Goal: Information Seeking & Learning: Learn about a topic

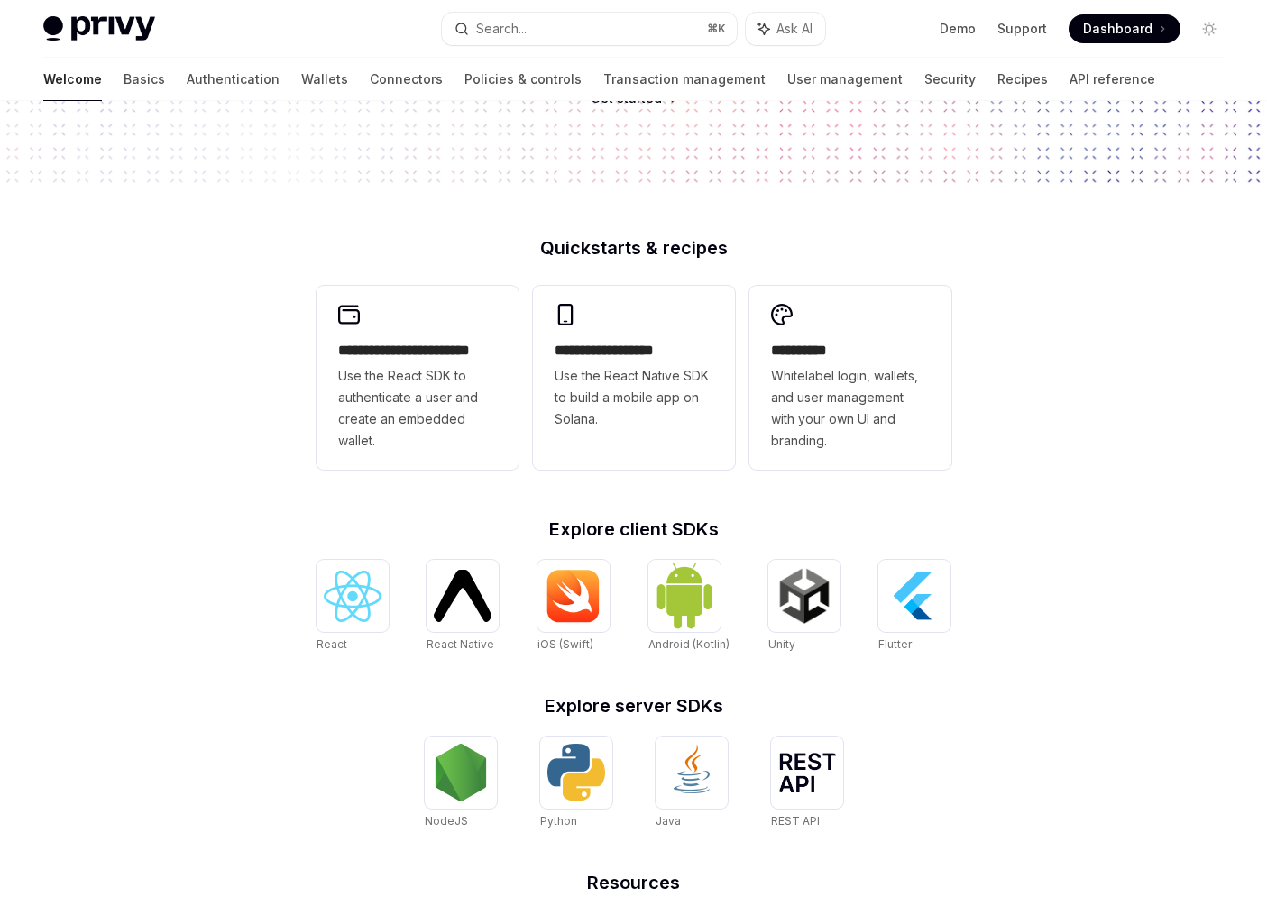
scroll to position [331, 0]
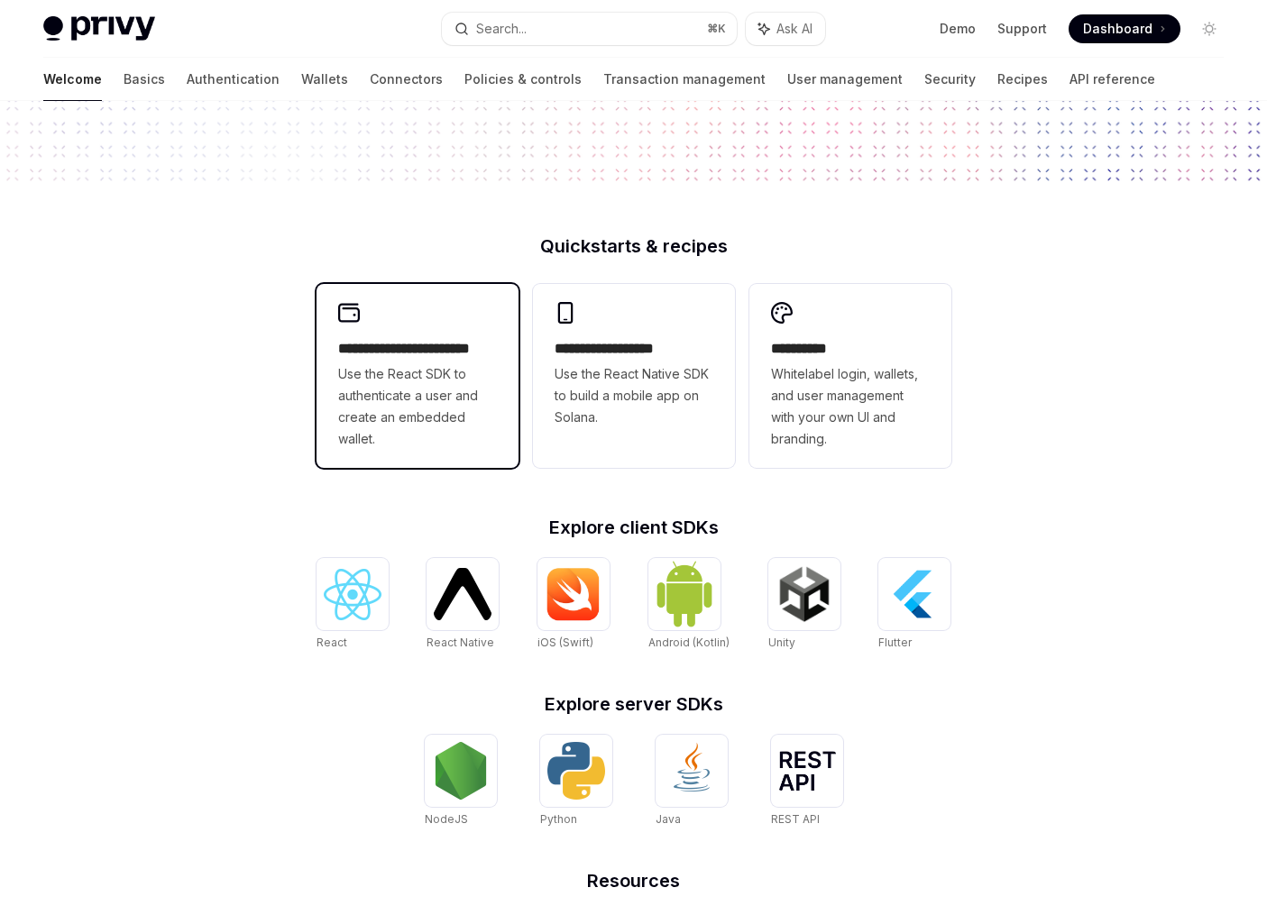
click at [363, 372] on span "Use the React SDK to authenticate a user and create an embedded wallet." at bounding box center [417, 406] width 159 height 87
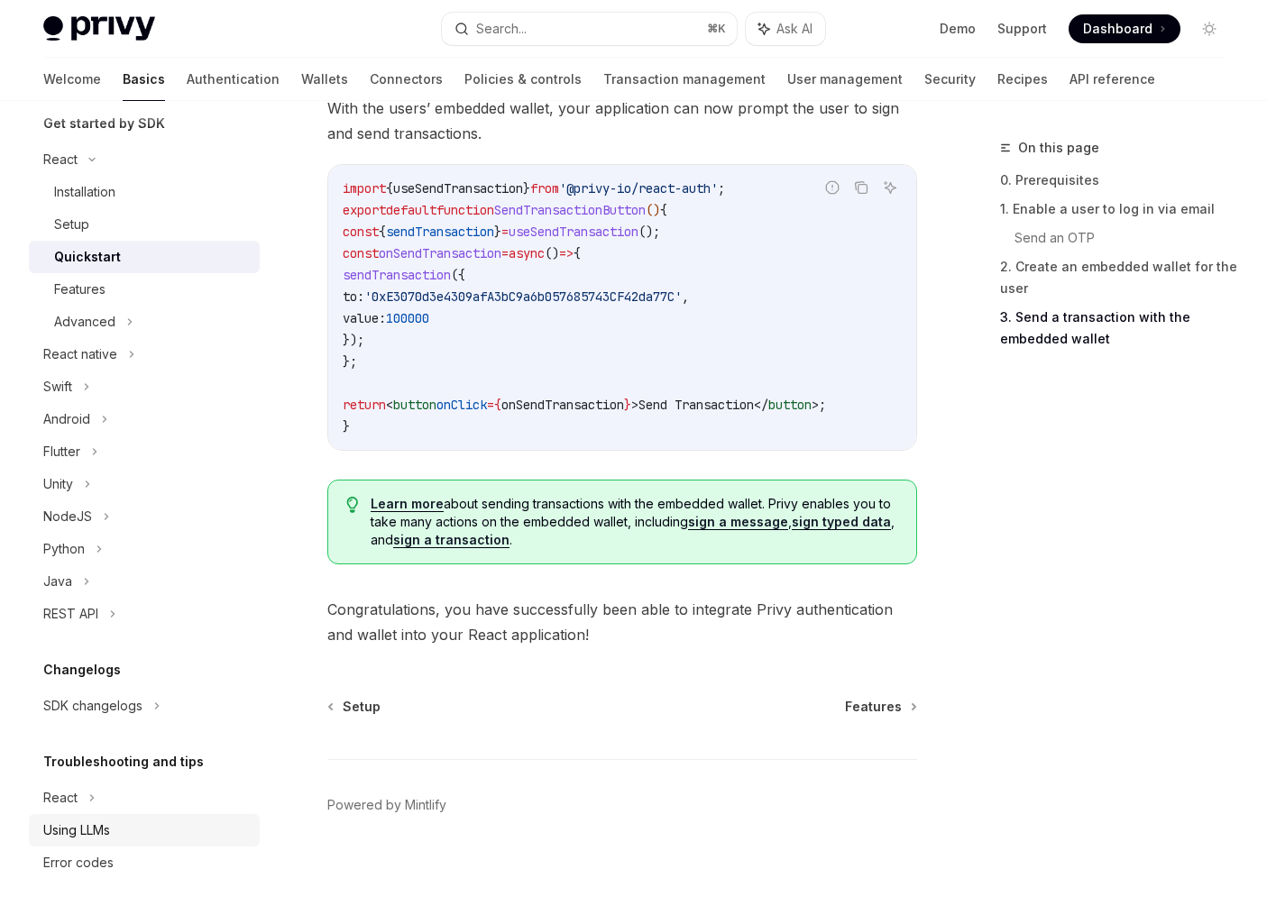
scroll to position [207, 0]
click at [82, 828] on div "Using LLMs" at bounding box center [76, 831] width 67 height 22
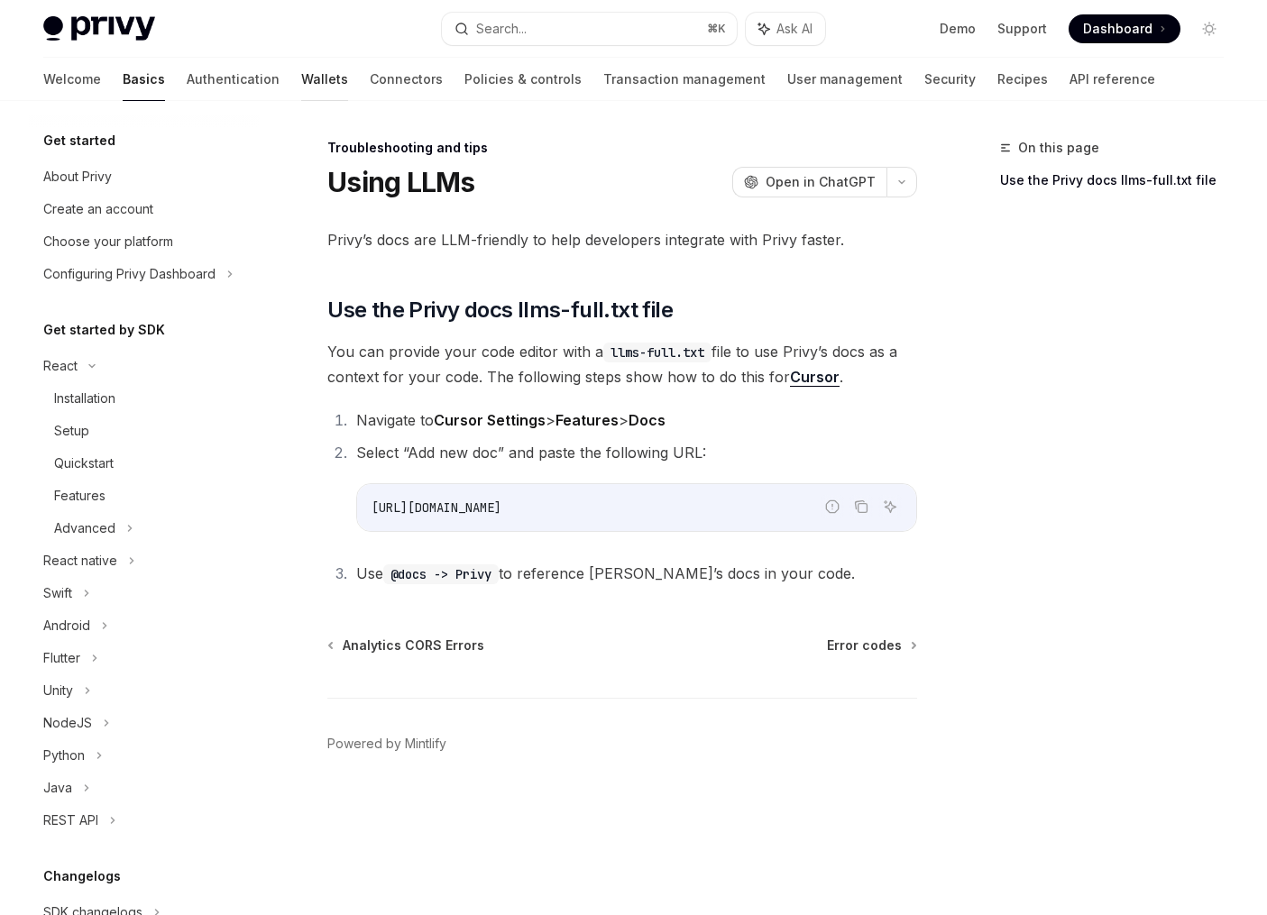
click at [301, 82] on link "Wallets" at bounding box center [324, 79] width 47 height 43
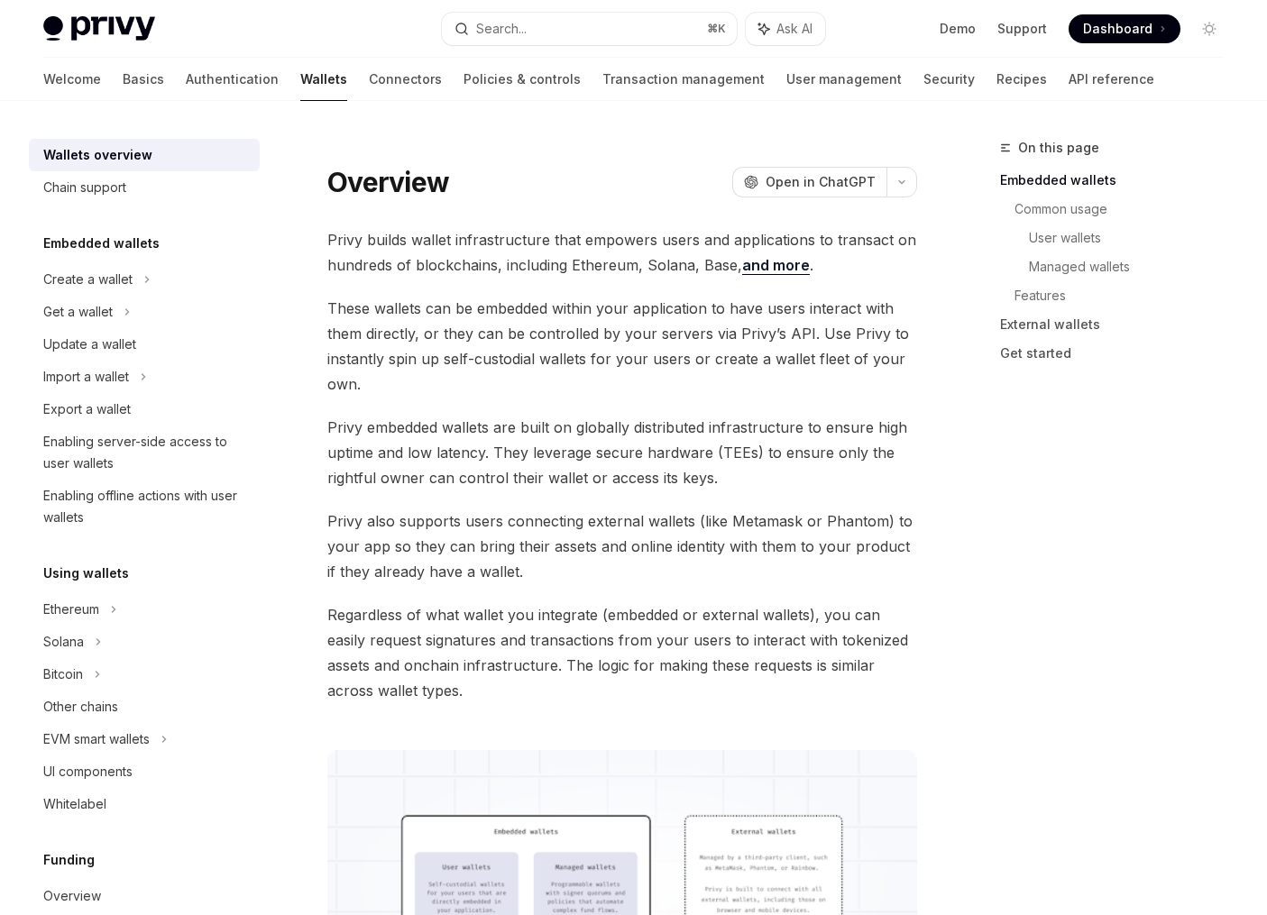
drag, startPoint x: 567, startPoint y: 75, endPoint x: 549, endPoint y: 121, distance: 49.4
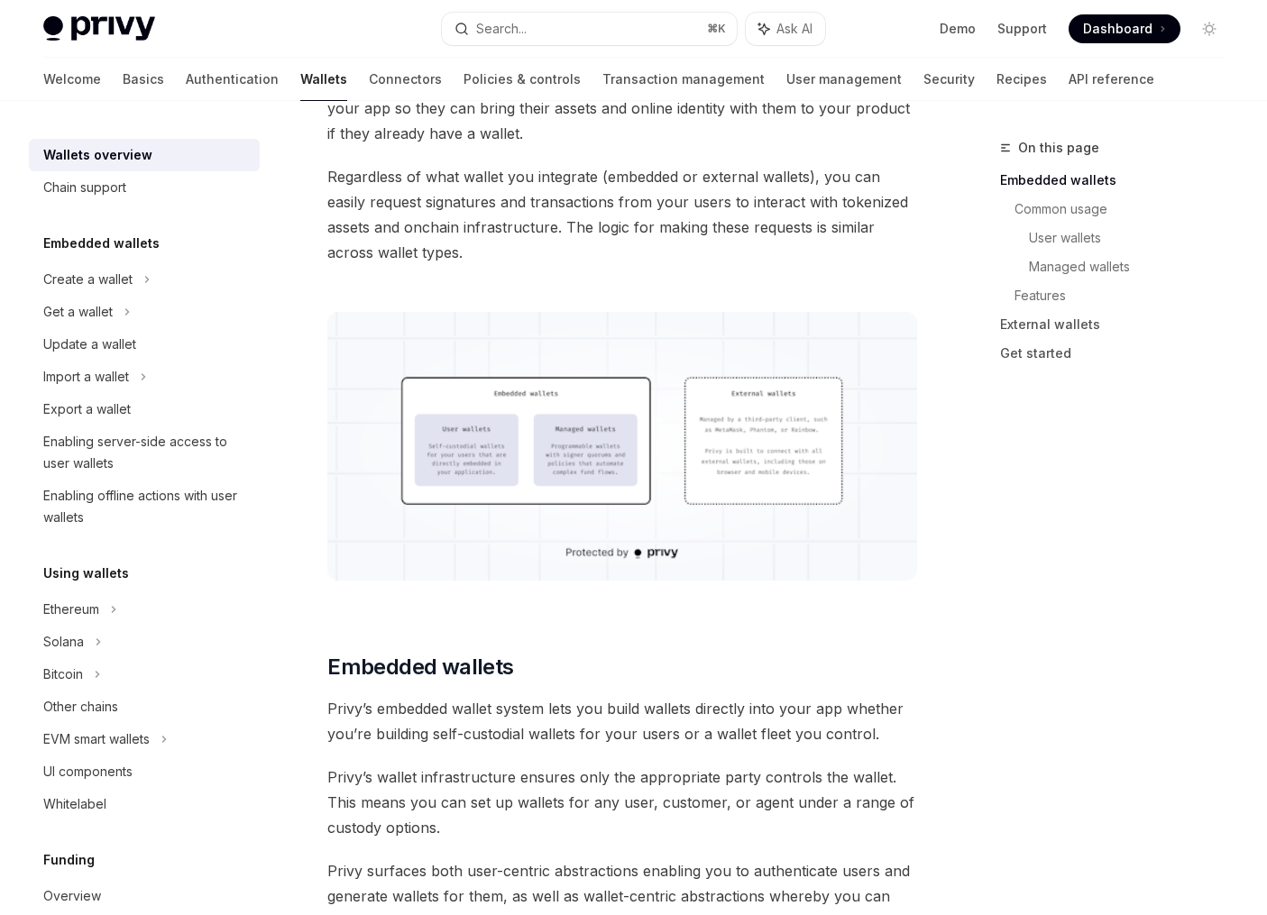
scroll to position [470, 0]
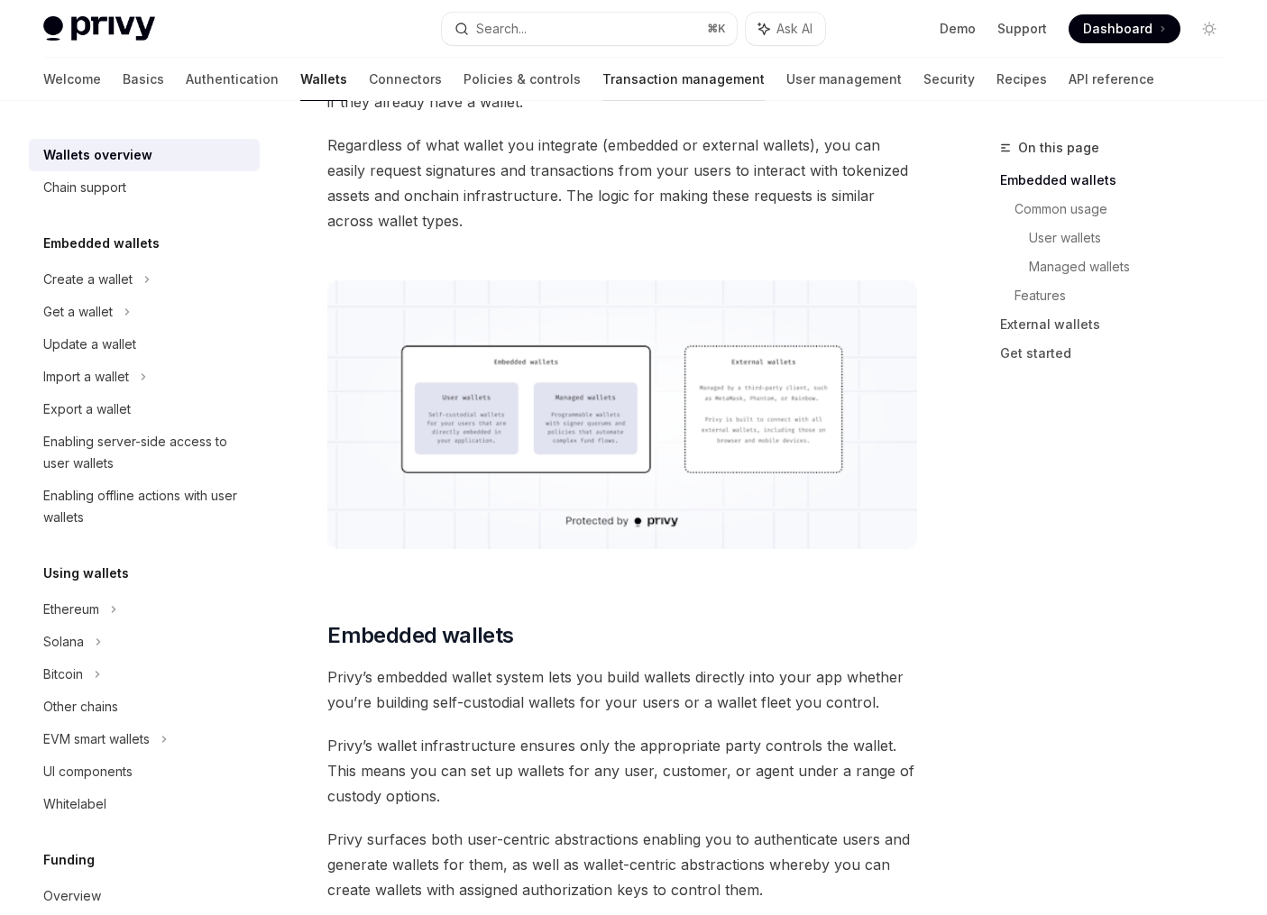
click at [605, 78] on link "Transaction management" at bounding box center [683, 79] width 162 height 43
type textarea "*"
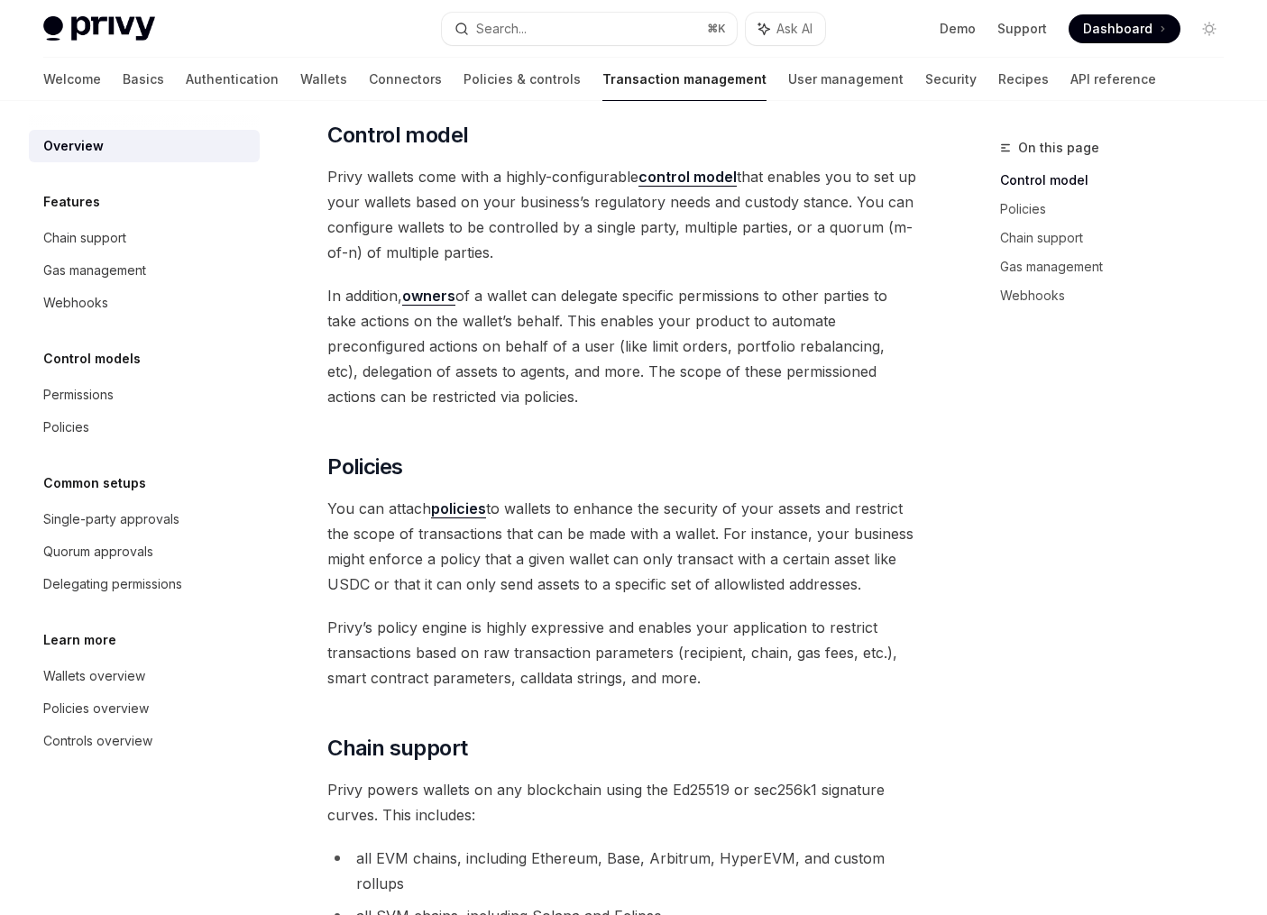
scroll to position [416, 0]
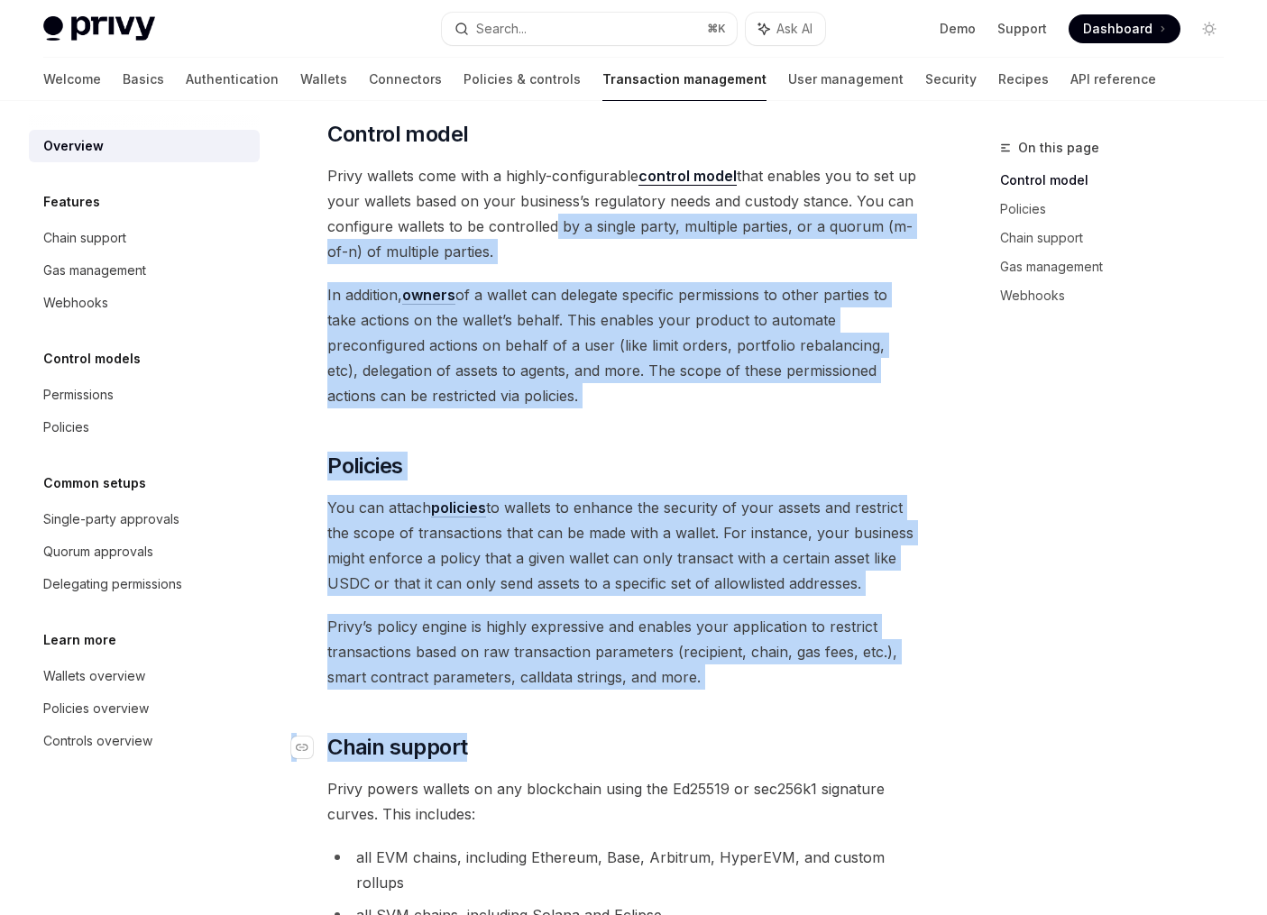
drag, startPoint x: 577, startPoint y: 234, endPoint x: 533, endPoint y: 749, distance: 516.8
click at [533, 749] on div "Privy provides your business with powerful transaction management capabilities,…" at bounding box center [622, 817] width 590 height 2067
click at [629, 693] on div "Privy provides your business with powerful transaction management capabilities,…" at bounding box center [622, 817] width 590 height 2067
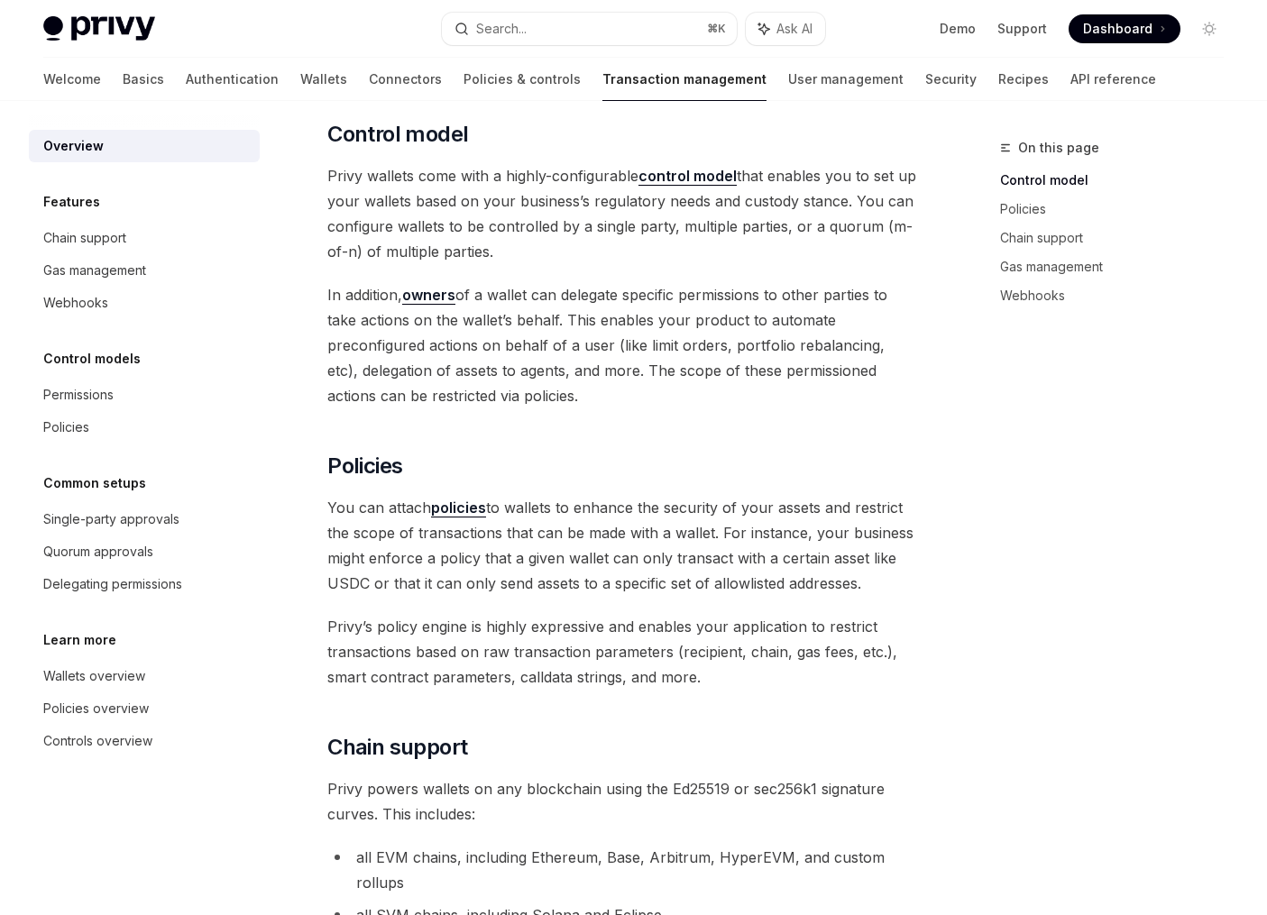
drag, startPoint x: 629, startPoint y: 693, endPoint x: 628, endPoint y: 255, distance: 438.3
click at [628, 255] on div "Privy provides your business with powerful transaction management capabilities,…" at bounding box center [622, 817] width 590 height 2067
click at [628, 255] on span "Privy wallets come with a highly-configurable control model that enables you to…" at bounding box center [622, 213] width 590 height 101
drag, startPoint x: 628, startPoint y: 255, endPoint x: 773, endPoint y: 710, distance: 477.1
click at [773, 710] on div "Privy provides your business with powerful transaction management capabilities,…" at bounding box center [622, 817] width 590 height 2067
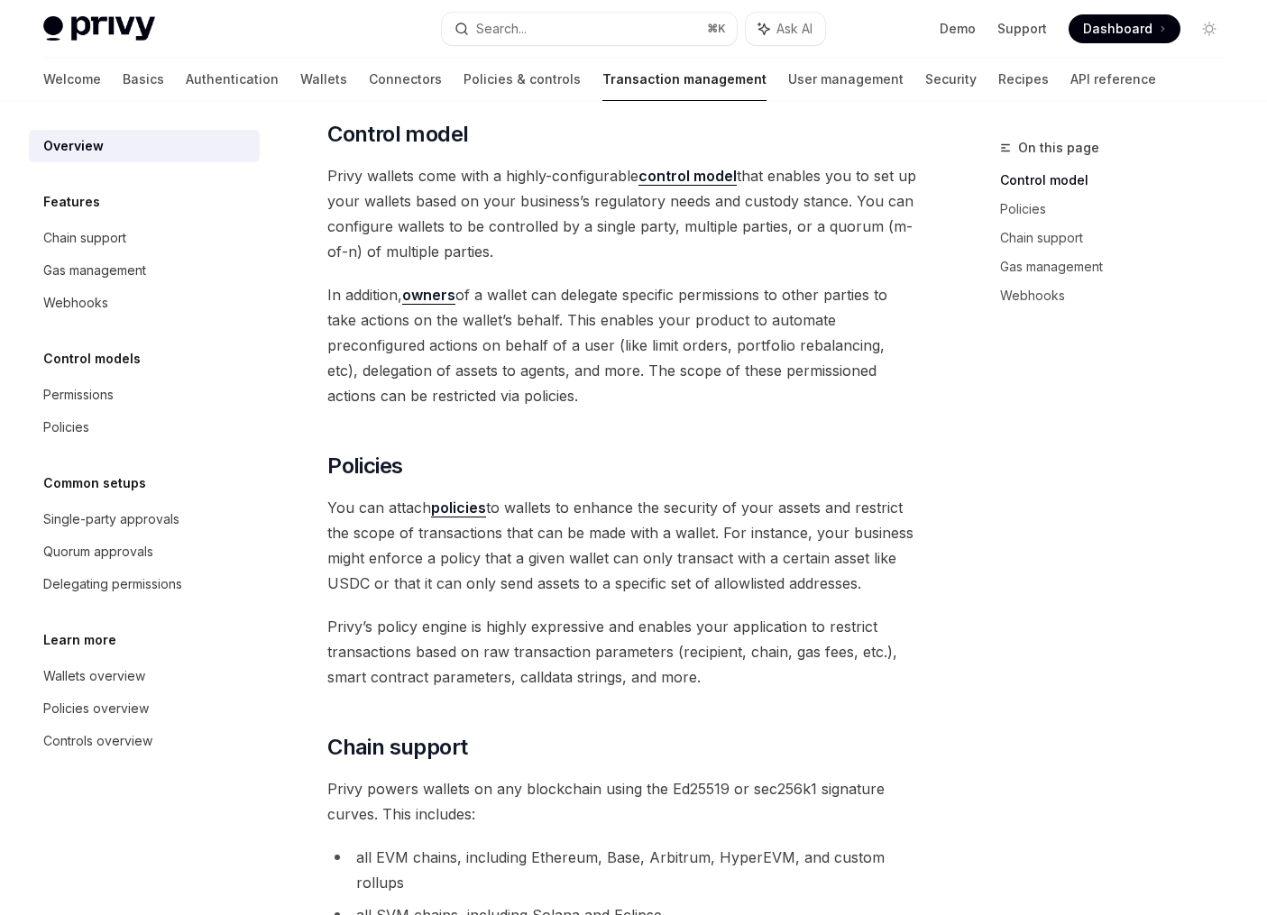
click at [773, 710] on div "Privy provides your business with powerful transaction management capabilities,…" at bounding box center [622, 817] width 590 height 2067
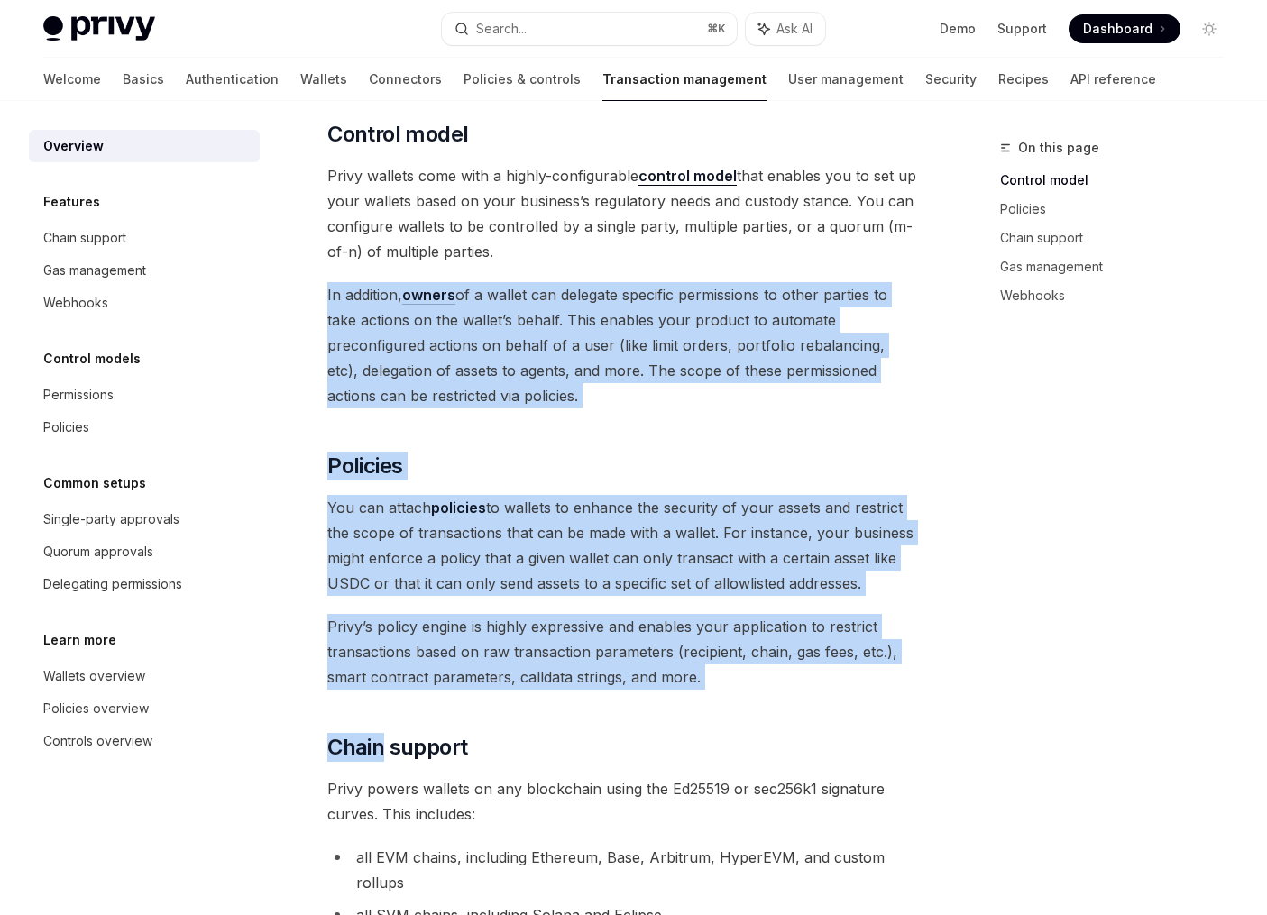
drag, startPoint x: 773, startPoint y: 710, endPoint x: 676, endPoint y: 267, distance: 453.2
click at [676, 267] on div "Privy provides your business with powerful transaction management capabilities,…" at bounding box center [622, 817] width 590 height 2067
drag, startPoint x: 676, startPoint y: 267, endPoint x: 738, endPoint y: 699, distance: 436.3
click at [738, 699] on div "Privy provides your business with powerful transaction management capabilities,…" at bounding box center [622, 817] width 590 height 2067
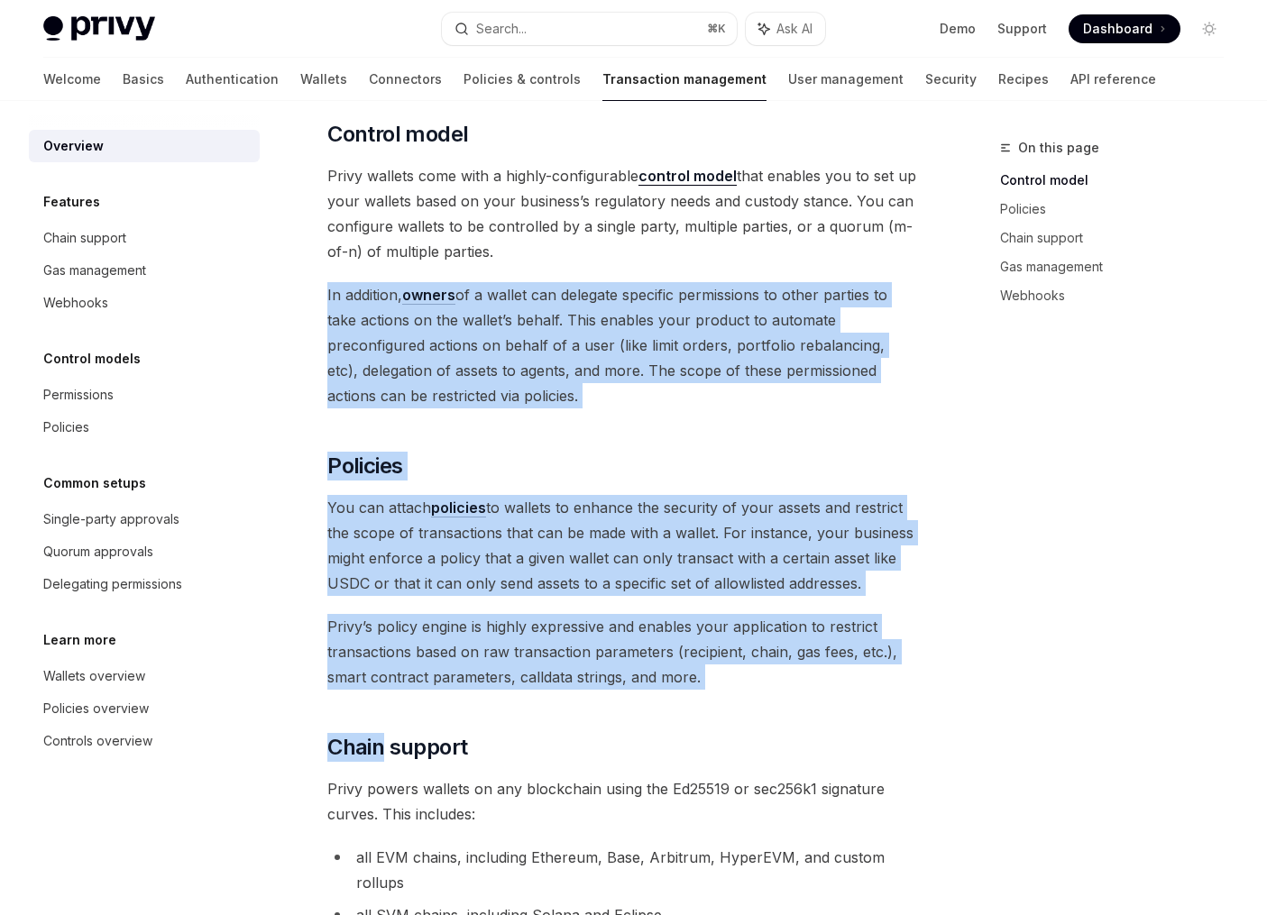
click at [756, 683] on span "Privy’s policy engine is highly expressive and enables your application to rest…" at bounding box center [622, 652] width 590 height 76
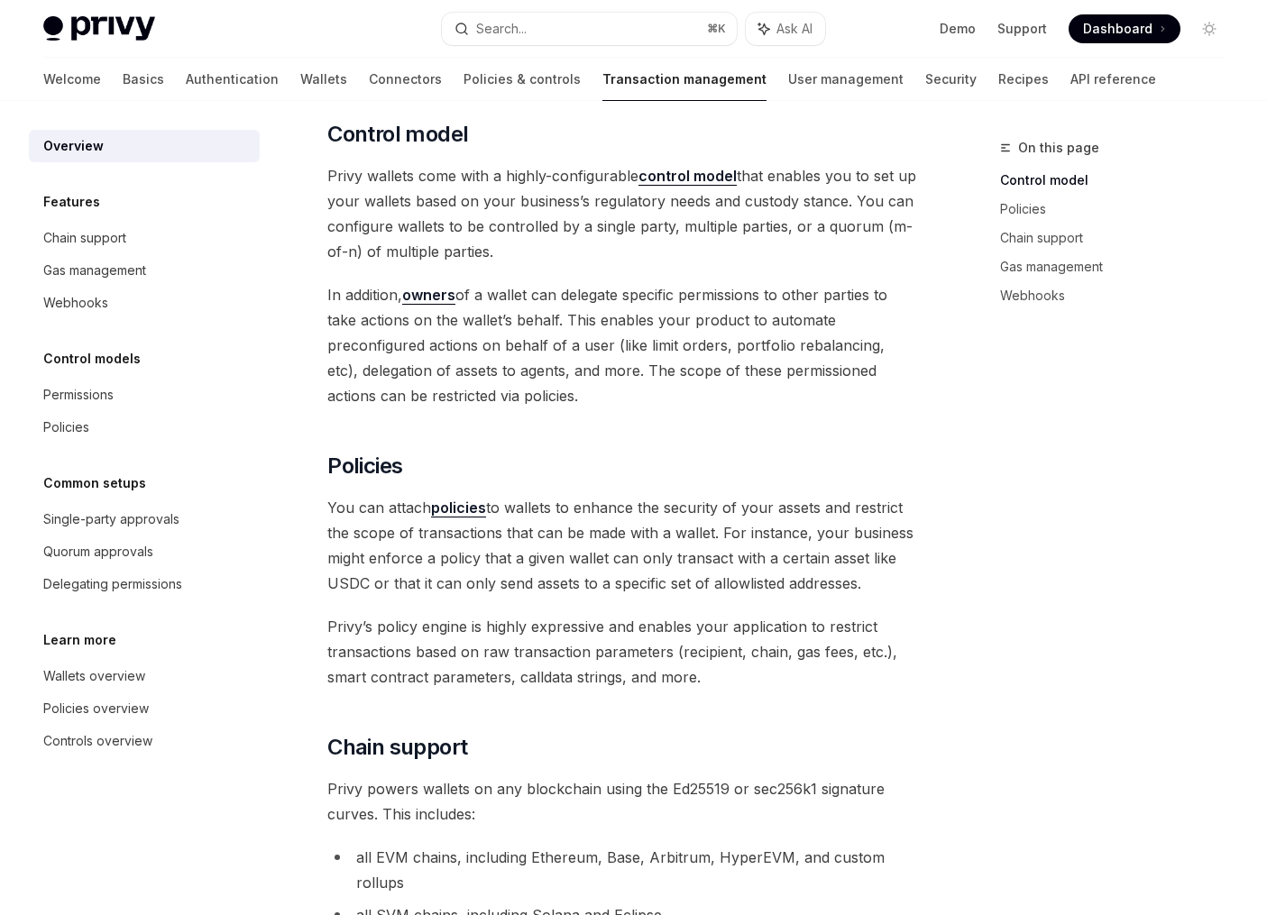
drag, startPoint x: 756, startPoint y: 683, endPoint x: 686, endPoint y: 246, distance: 442.0
click at [686, 246] on div "Privy provides your business with powerful transaction management capabilities,…" at bounding box center [622, 817] width 590 height 2067
click at [686, 246] on span "Privy wallets come with a highly-configurable control model that enables you to…" at bounding box center [622, 213] width 590 height 101
drag, startPoint x: 686, startPoint y: 246, endPoint x: 747, endPoint y: 710, distance: 467.5
click at [747, 710] on div "Privy provides your business with powerful transaction management capabilities,…" at bounding box center [622, 817] width 590 height 2067
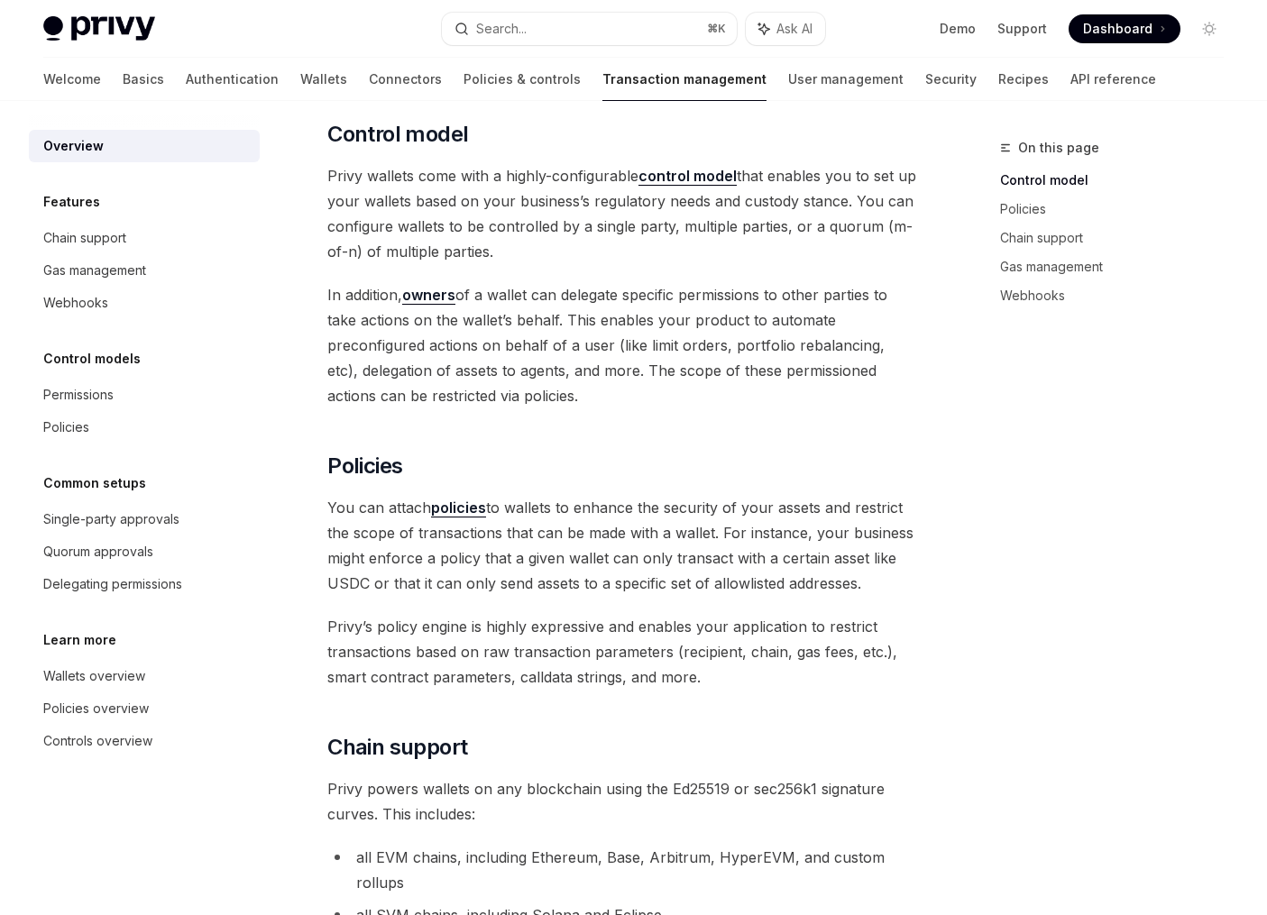
click at [747, 710] on div "Privy provides your business with powerful transaction management capabilities,…" at bounding box center [622, 817] width 590 height 2067
drag, startPoint x: 747, startPoint y: 710, endPoint x: 721, endPoint y: 236, distance: 474.2
click at [721, 236] on div "Privy provides your business with powerful transaction management capabilities,…" at bounding box center [622, 817] width 590 height 2067
click at [721, 236] on span "Privy wallets come with a highly-configurable control model that enables you to…" at bounding box center [622, 213] width 590 height 101
drag, startPoint x: 721, startPoint y: 236, endPoint x: 725, endPoint y: 716, distance: 479.8
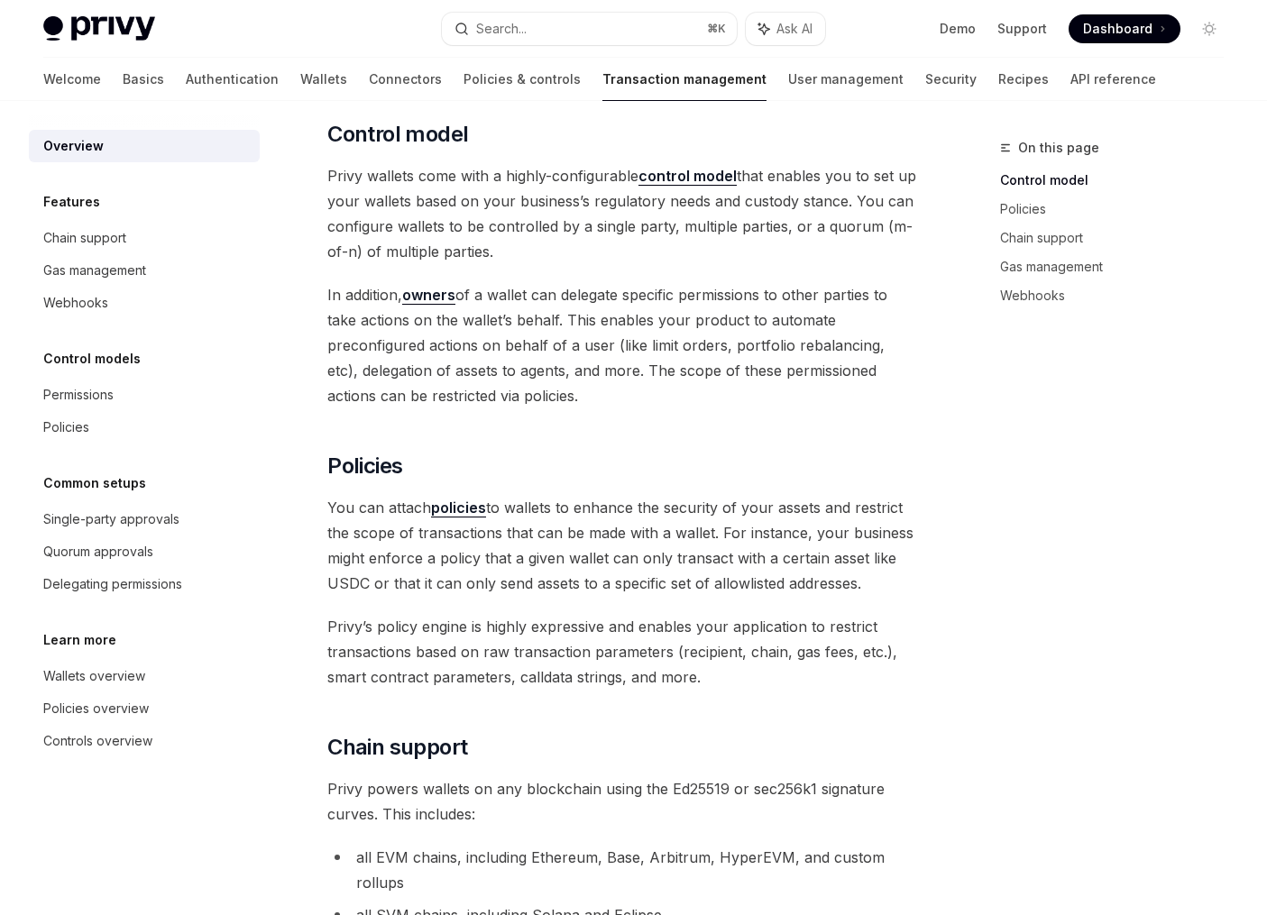
click at [725, 716] on div "Privy provides your business with powerful transaction management capabilities,…" at bounding box center [622, 817] width 590 height 2067
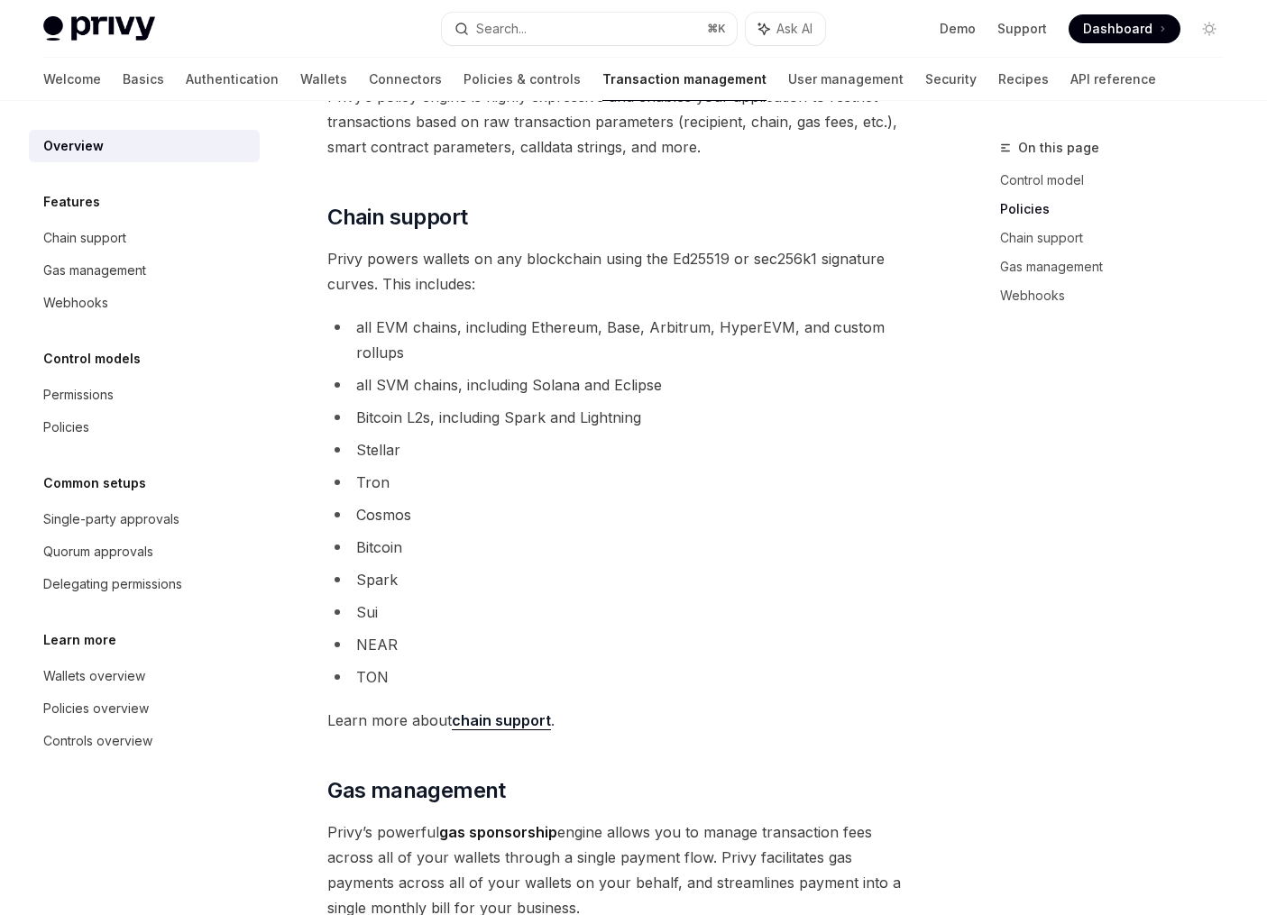
scroll to position [947, 0]
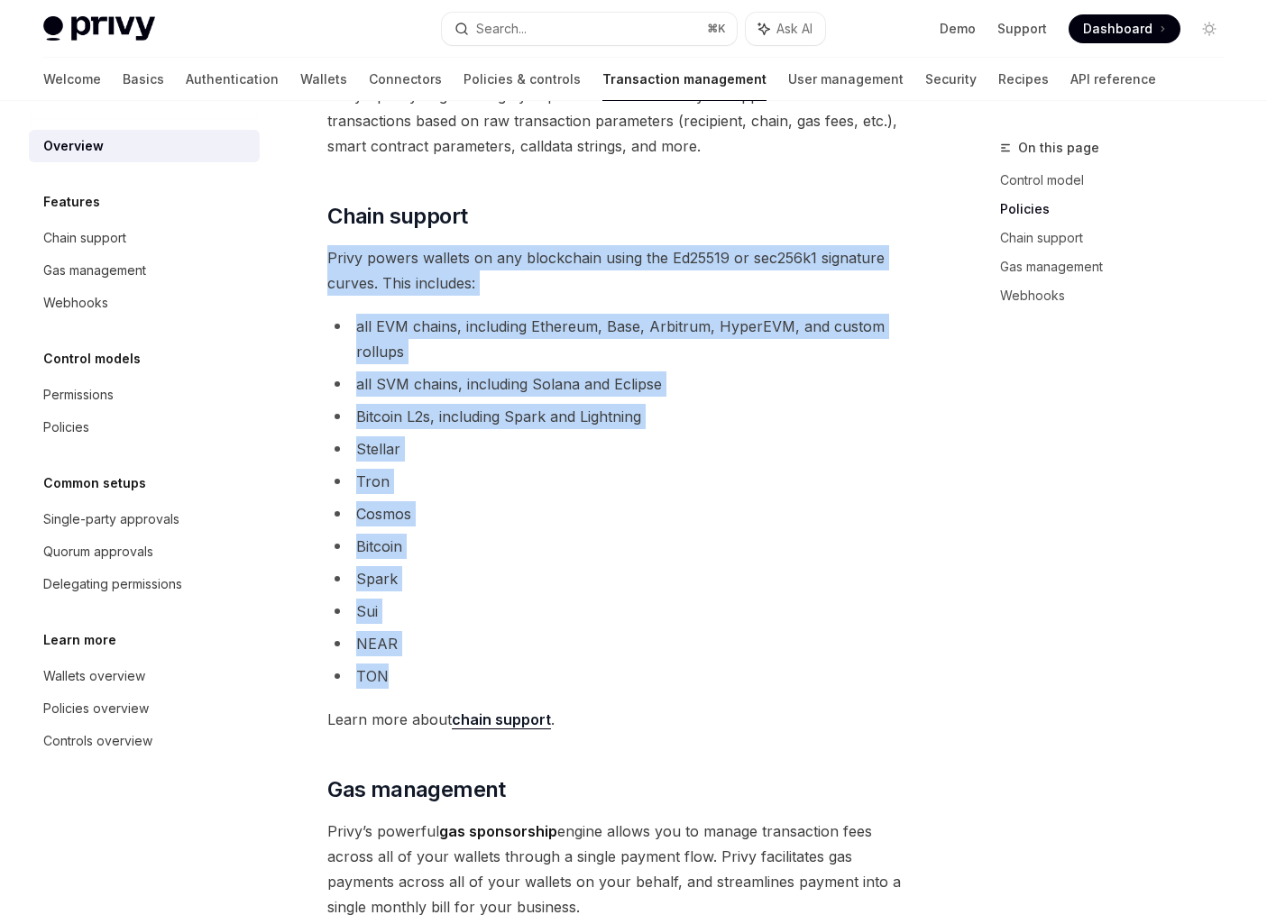
drag, startPoint x: 716, startPoint y: 213, endPoint x: 704, endPoint y: 677, distance: 464.6
click at [704, 677] on div "Privy provides your business with powerful transaction management capabilities,…" at bounding box center [622, 286] width 590 height 2067
click at [704, 677] on li "TON" at bounding box center [622, 676] width 590 height 25
drag, startPoint x: 704, startPoint y: 677, endPoint x: 704, endPoint y: 234, distance: 442.8
click at [704, 234] on div "Privy provides your business with powerful transaction management capabilities,…" at bounding box center [622, 286] width 590 height 2067
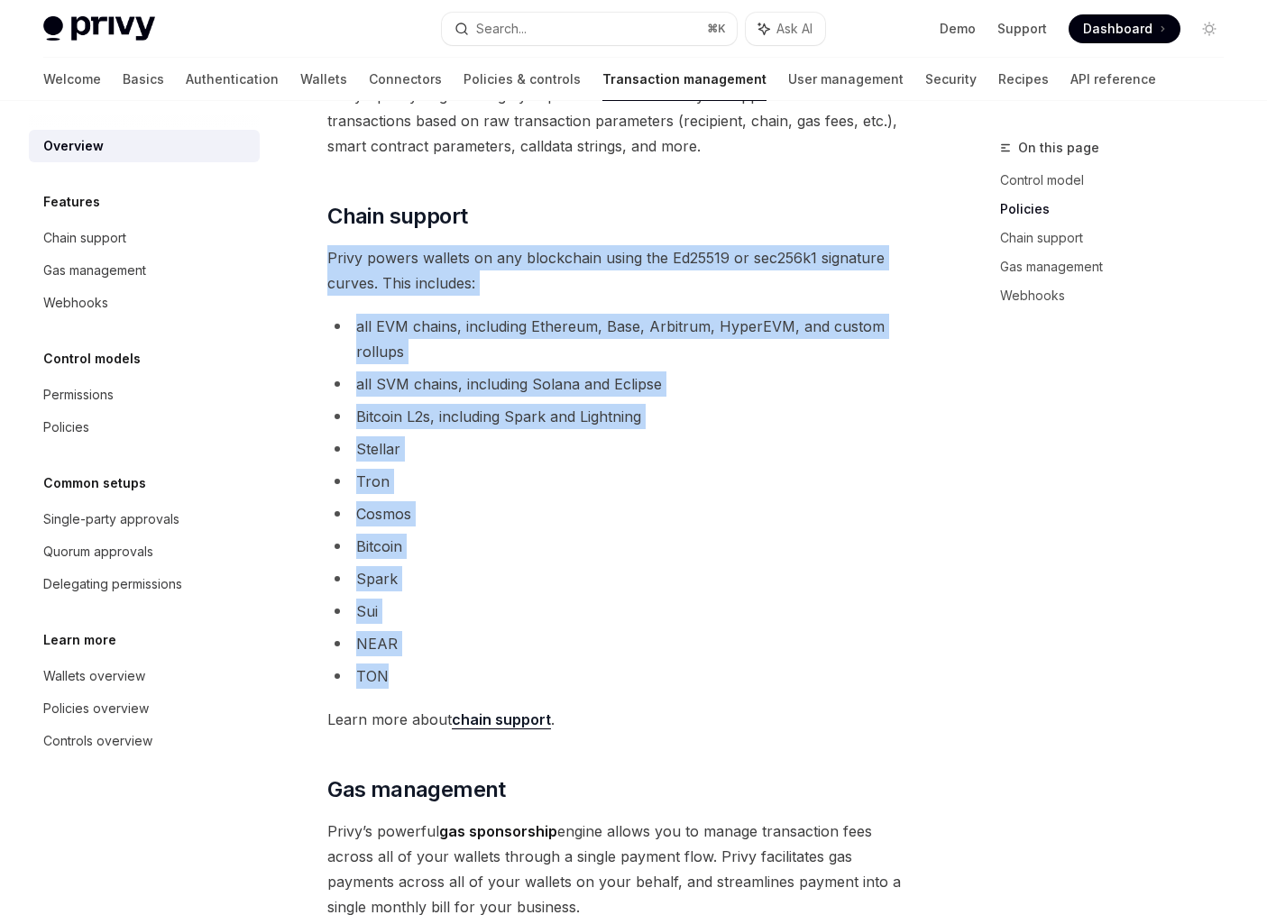
click at [704, 234] on div "Privy provides your business with powerful transaction management capabilities,…" at bounding box center [622, 286] width 590 height 2067
drag, startPoint x: 704, startPoint y: 234, endPoint x: 714, endPoint y: 686, distance: 451.9
click at [714, 686] on div "Privy provides your business with powerful transaction management capabilities,…" at bounding box center [622, 286] width 590 height 2067
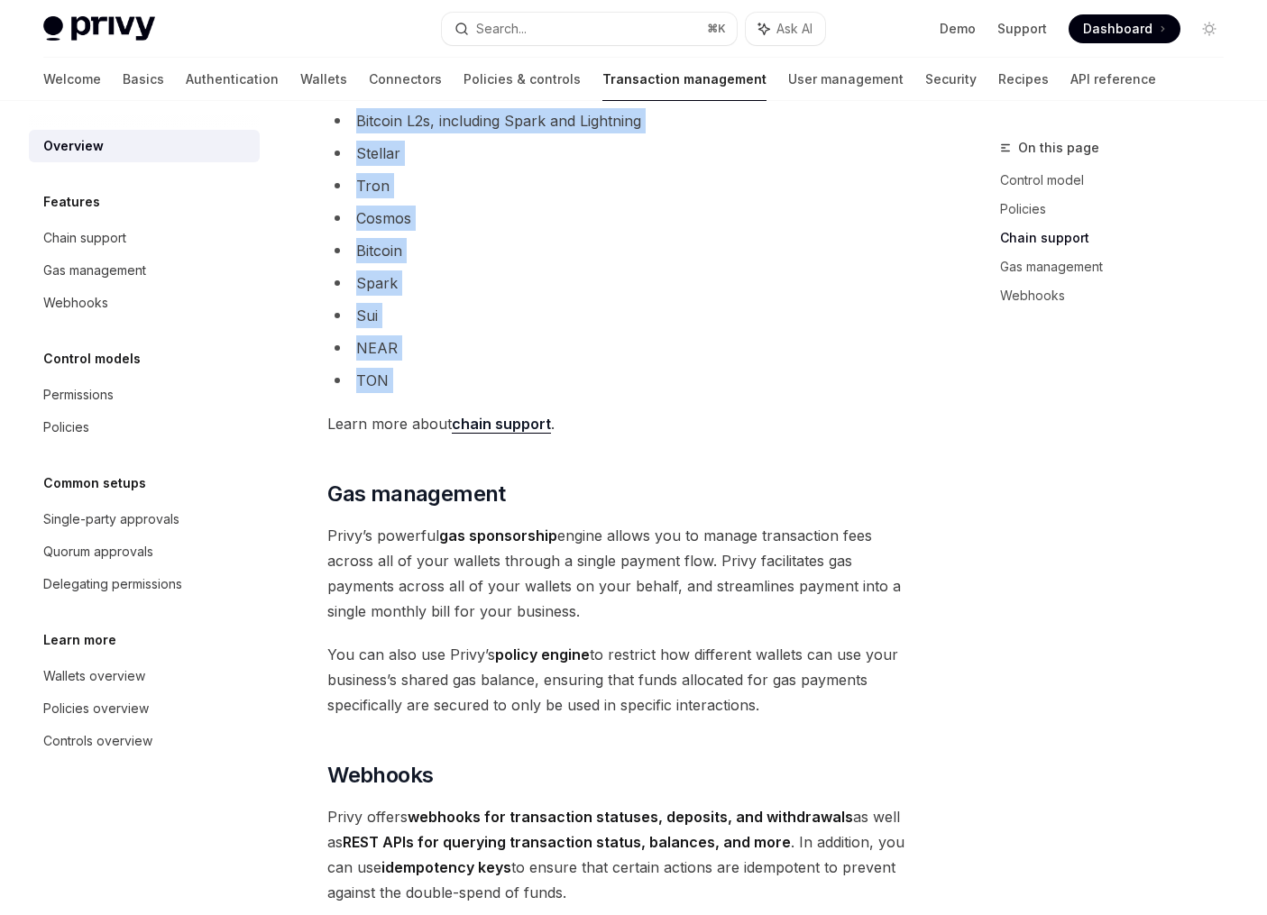
scroll to position [1244, 0]
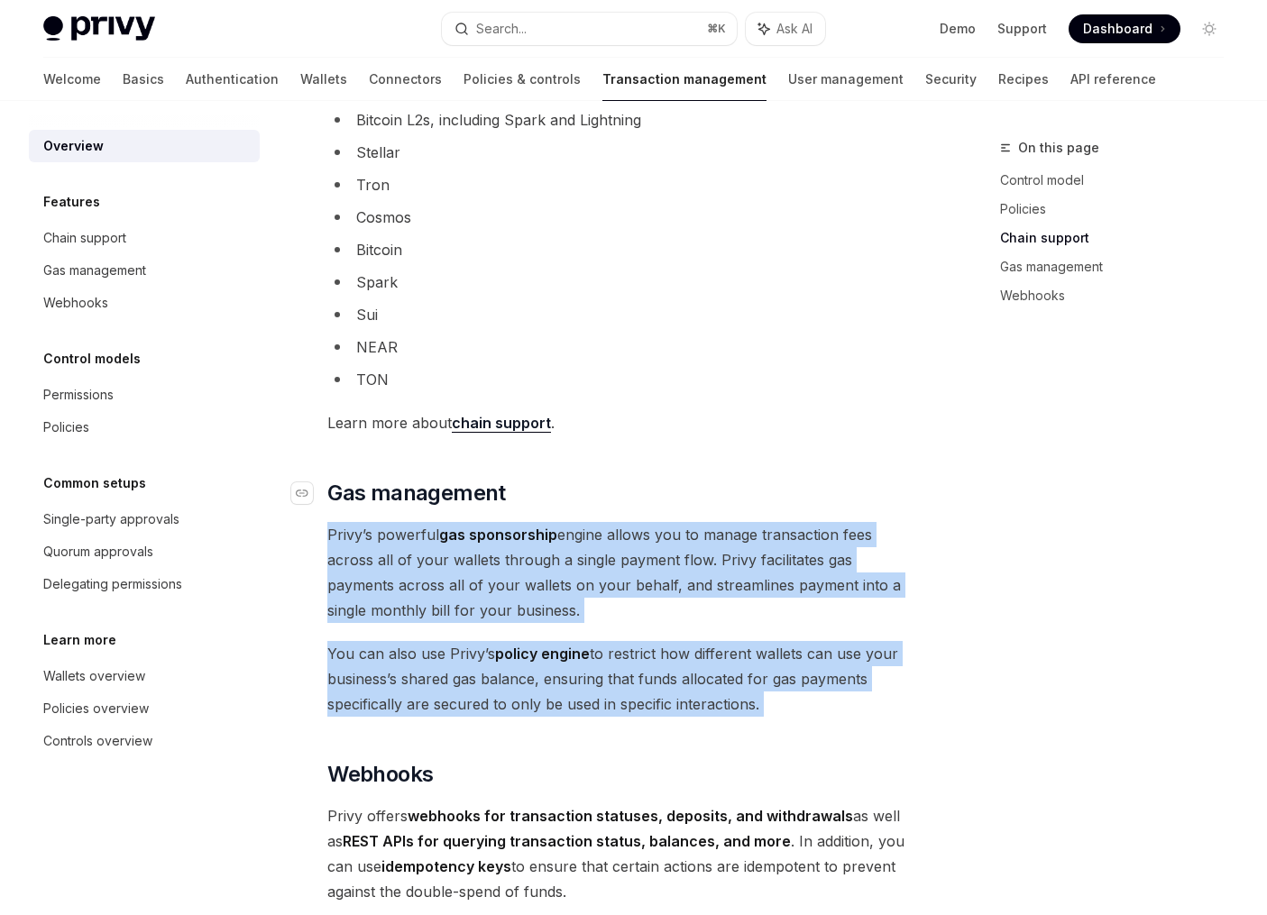
drag, startPoint x: 811, startPoint y: 732, endPoint x: 830, endPoint y: 501, distance: 232.5
click at [830, 501] on h2 "​ Gas management" at bounding box center [622, 493] width 590 height 29
drag, startPoint x: 830, startPoint y: 501, endPoint x: 835, endPoint y: 752, distance: 251.7
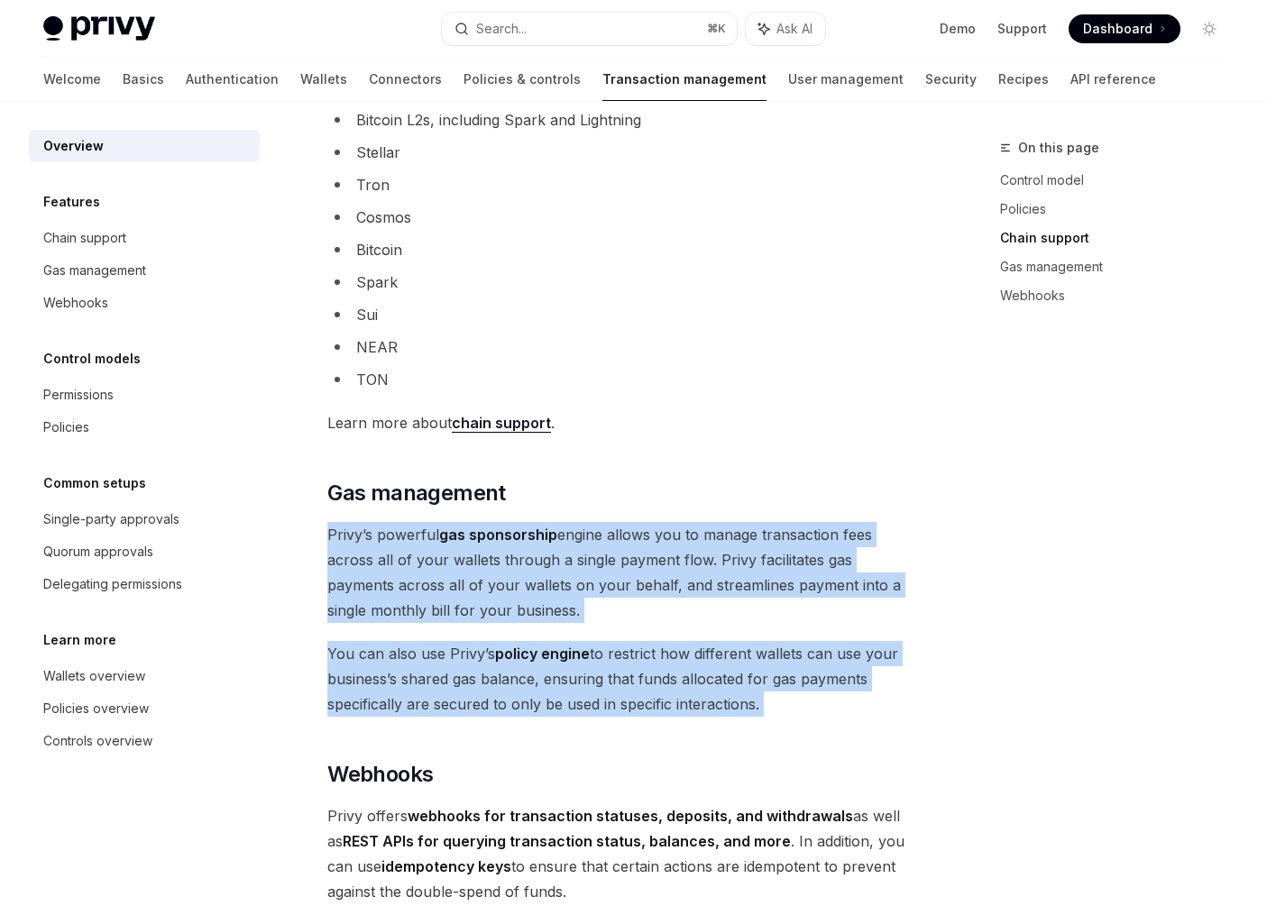
drag, startPoint x: 835, startPoint y: 752, endPoint x: 834, endPoint y: 510, distance: 242.6
drag, startPoint x: 834, startPoint y: 510, endPoint x: 831, endPoint y: 712, distance: 202.9
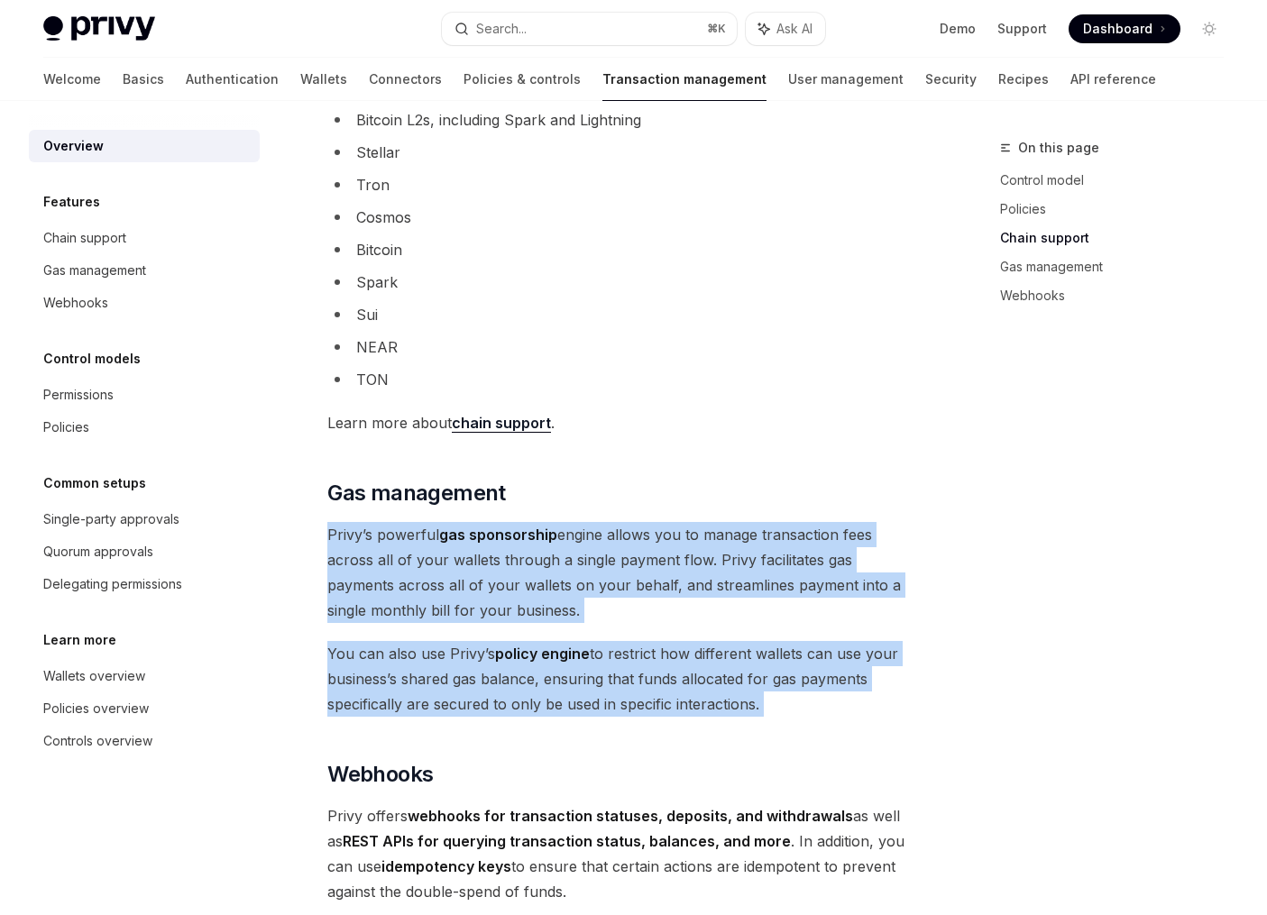
click at [831, 712] on span "You can also use Privy’s policy engine to restrict how different wallets can us…" at bounding box center [622, 679] width 590 height 76
drag, startPoint x: 831, startPoint y: 712, endPoint x: 831, endPoint y: 526, distance: 186.7
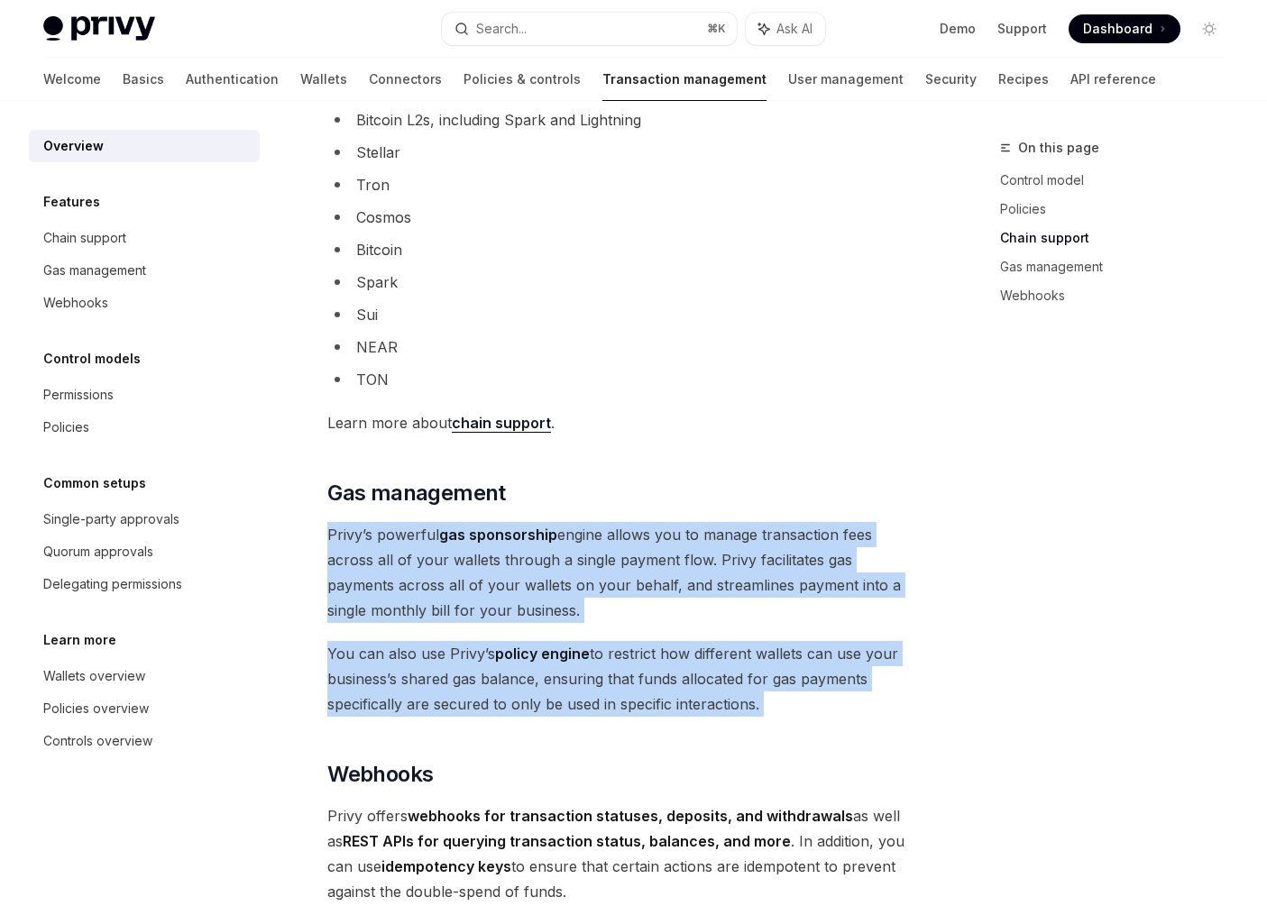
drag, startPoint x: 831, startPoint y: 514, endPoint x: 831, endPoint y: 714, distance: 200.2
click at [831, 714] on span "You can also use Privy’s policy engine to restrict how different wallets can us…" at bounding box center [622, 679] width 590 height 76
drag, startPoint x: 831, startPoint y: 714, endPoint x: 831, endPoint y: 500, distance: 214.6
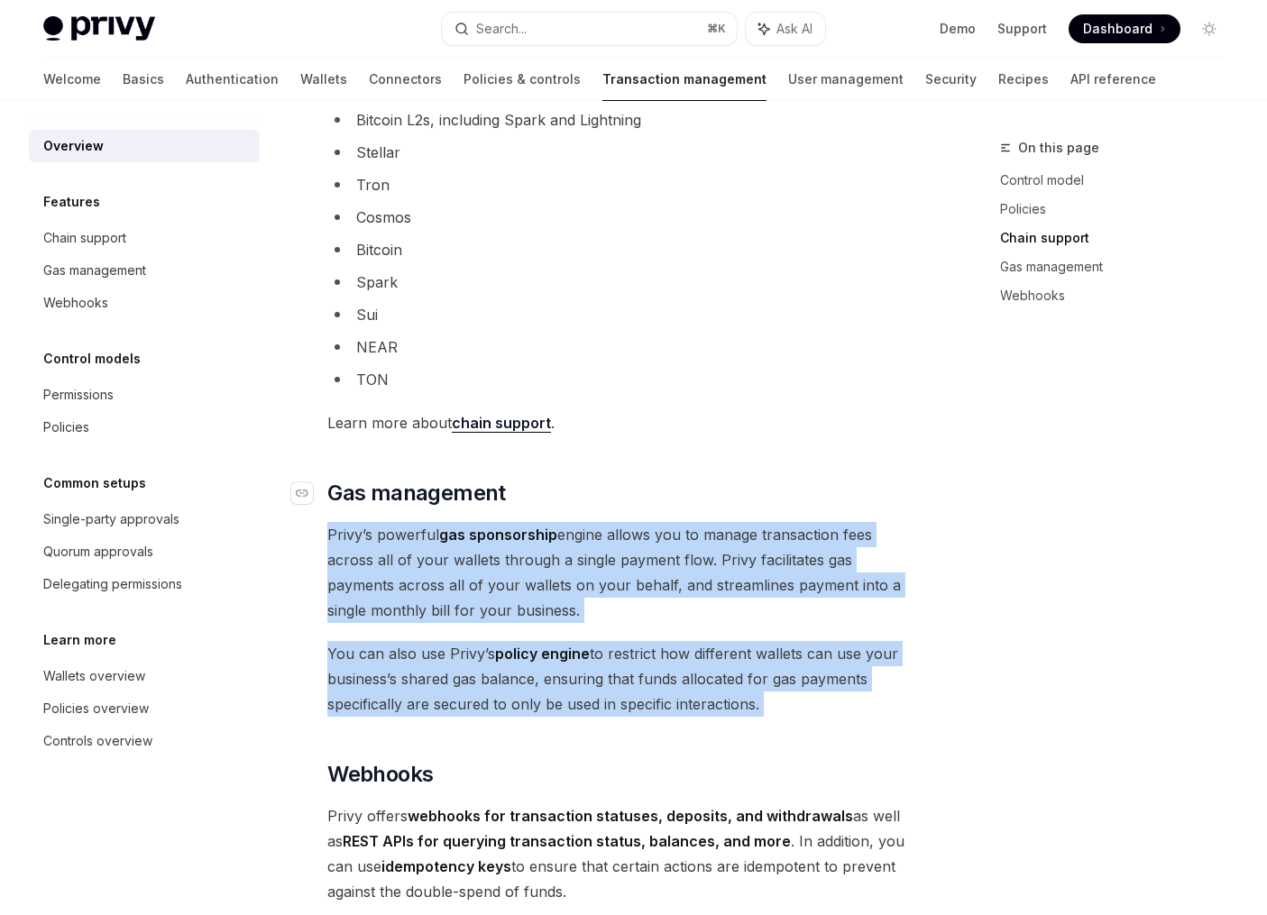
click at [831, 500] on h2 "​ Gas management" at bounding box center [622, 493] width 590 height 29
drag, startPoint x: 831, startPoint y: 500, endPoint x: 829, endPoint y: 735, distance: 235.4
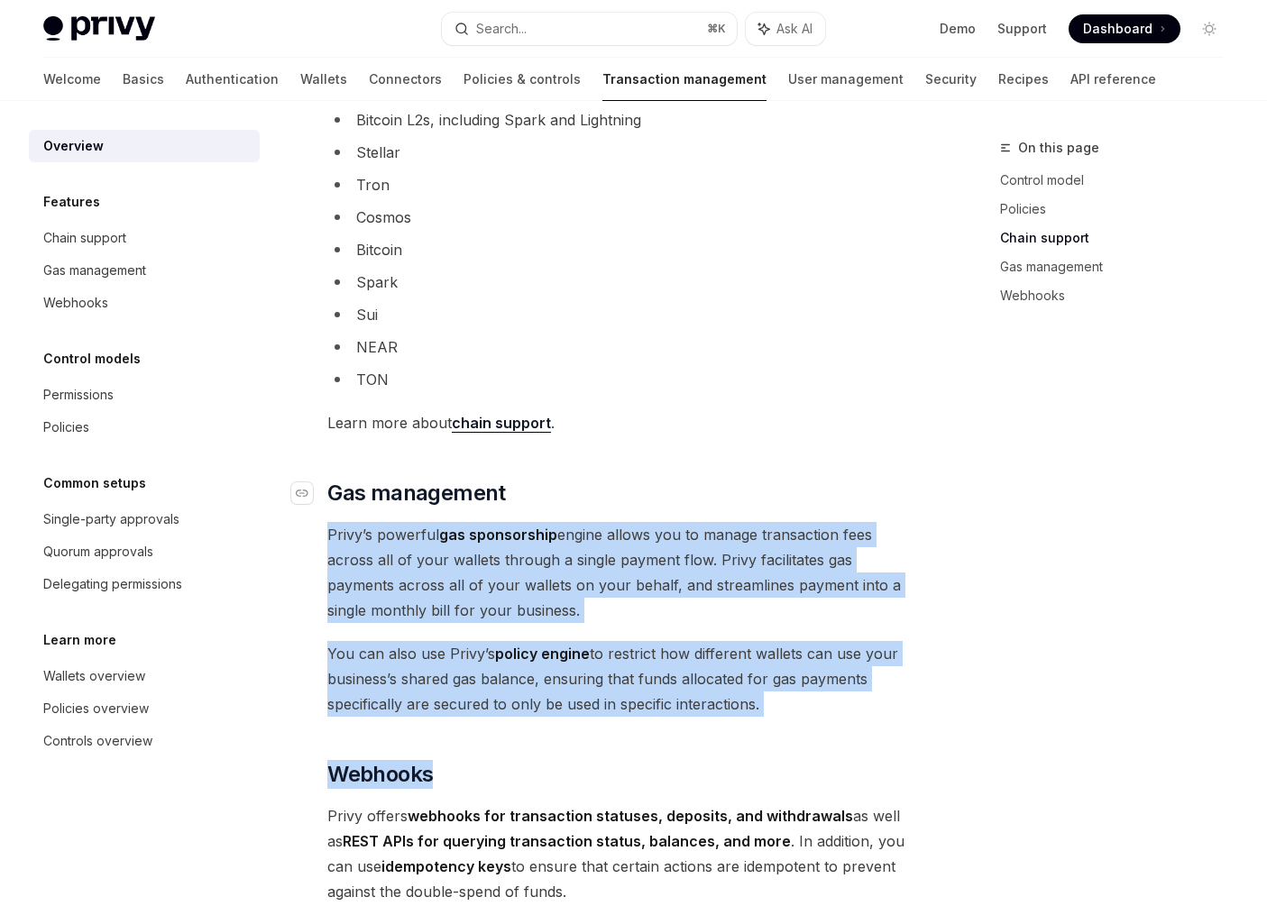
drag, startPoint x: 829, startPoint y: 735, endPoint x: 835, endPoint y: 498, distance: 237.3
click at [835, 498] on h2 "​ Gas management" at bounding box center [622, 493] width 590 height 29
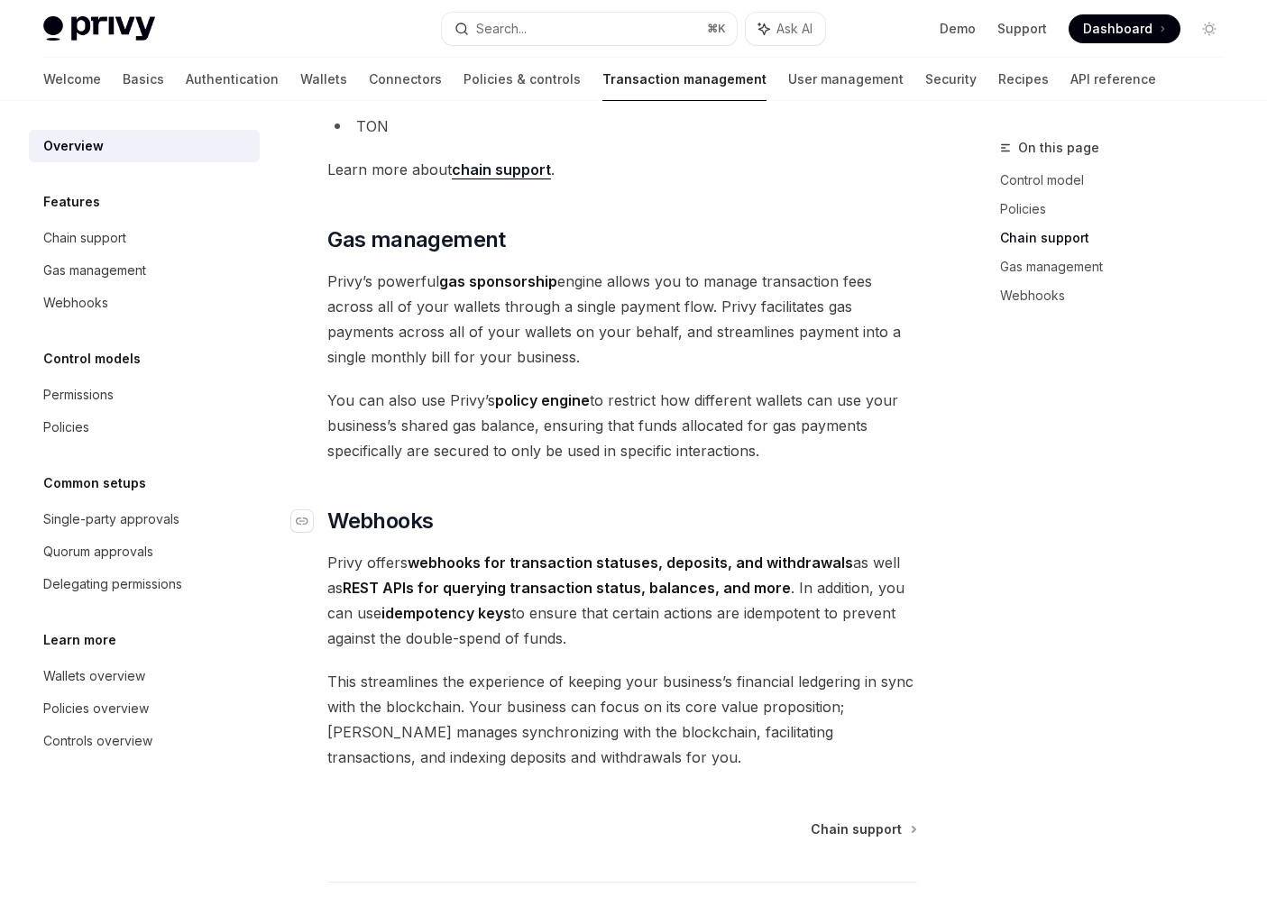
scroll to position [1493, 0]
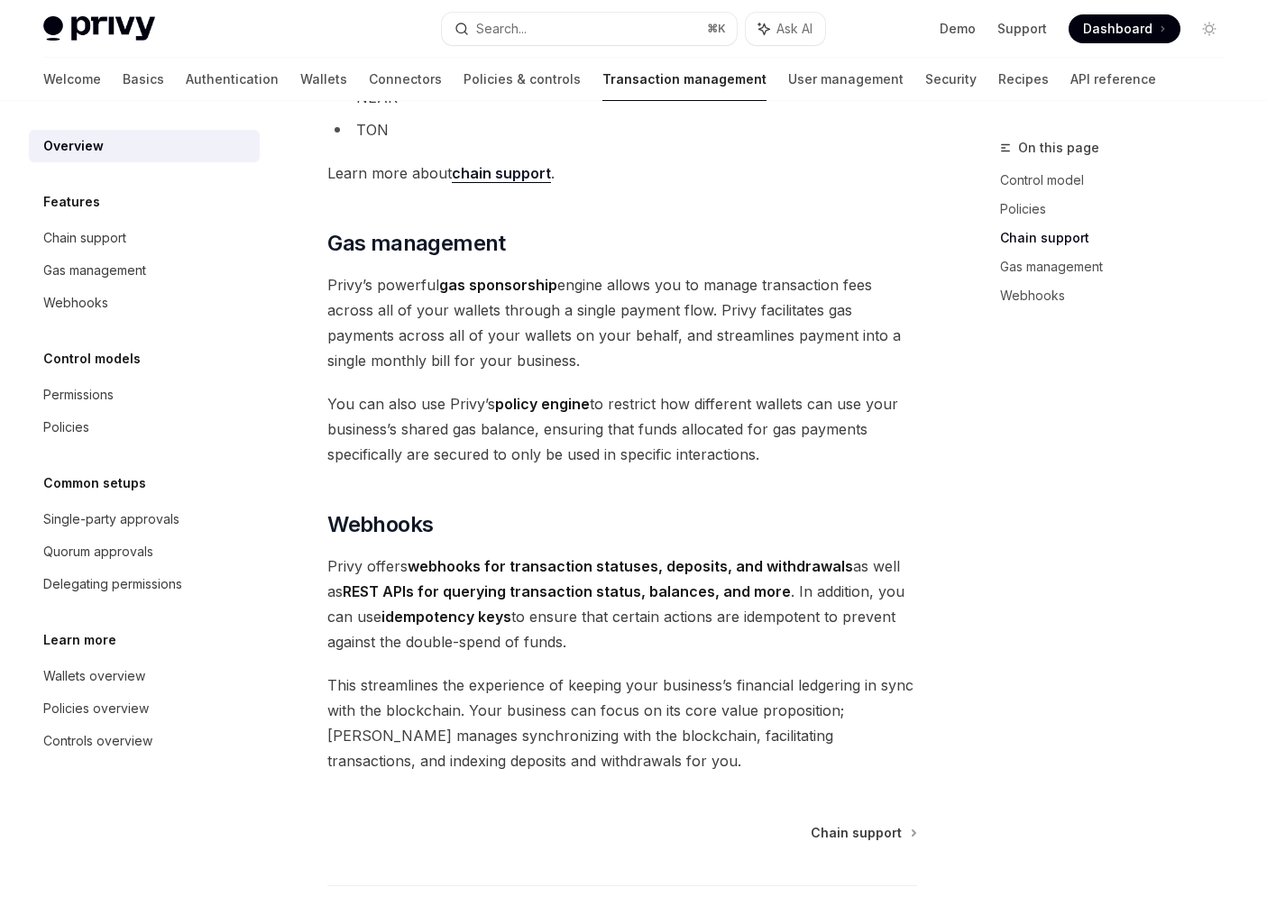
click at [455, 286] on strong "gas sponsorship" at bounding box center [498, 285] width 118 height 18
drag, startPoint x: 455, startPoint y: 286, endPoint x: 501, endPoint y: 282, distance: 46.1
click at [501, 282] on strong "gas sponsorship" at bounding box center [498, 285] width 118 height 18
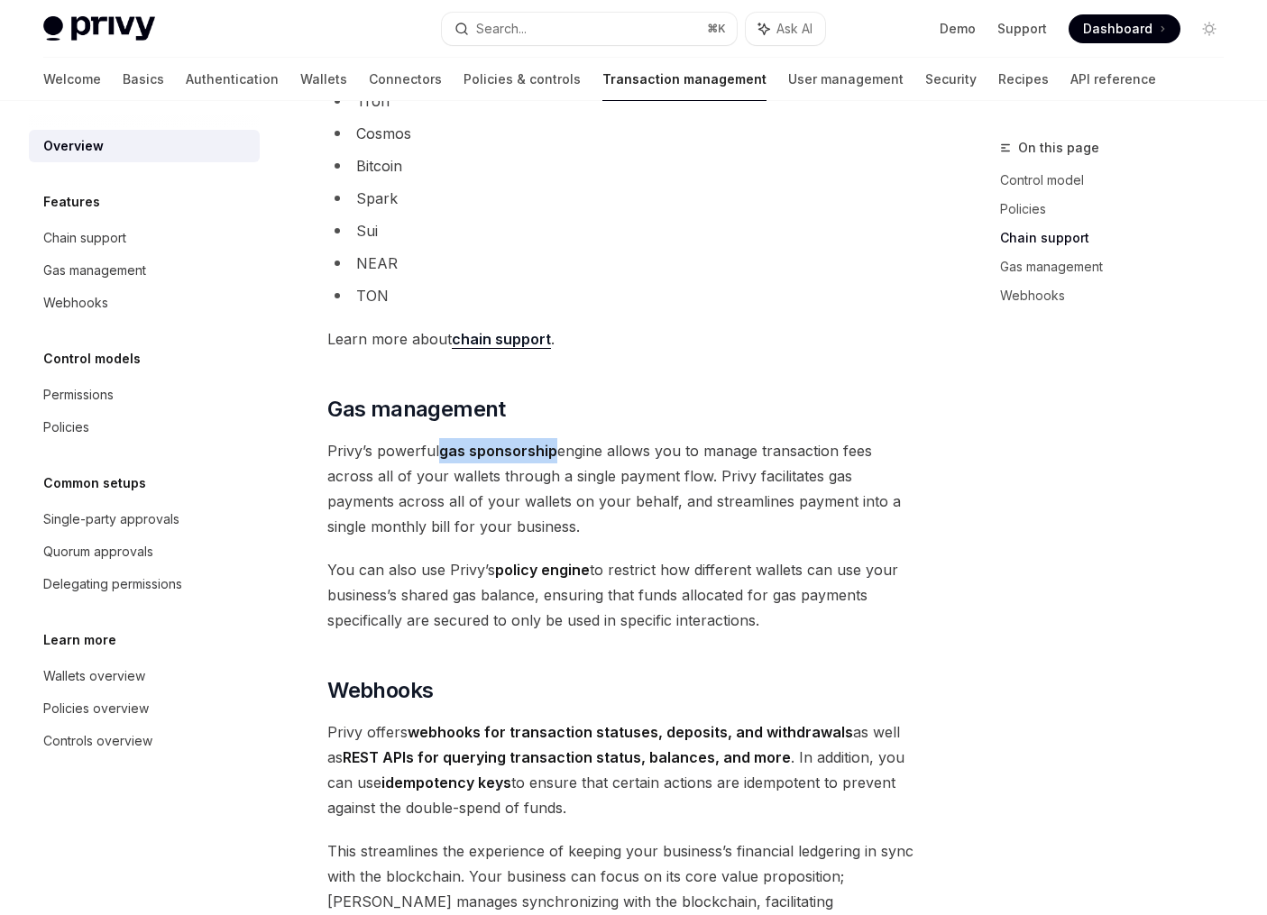
scroll to position [1304, 0]
